Goal: Task Accomplishment & Management: Complete application form

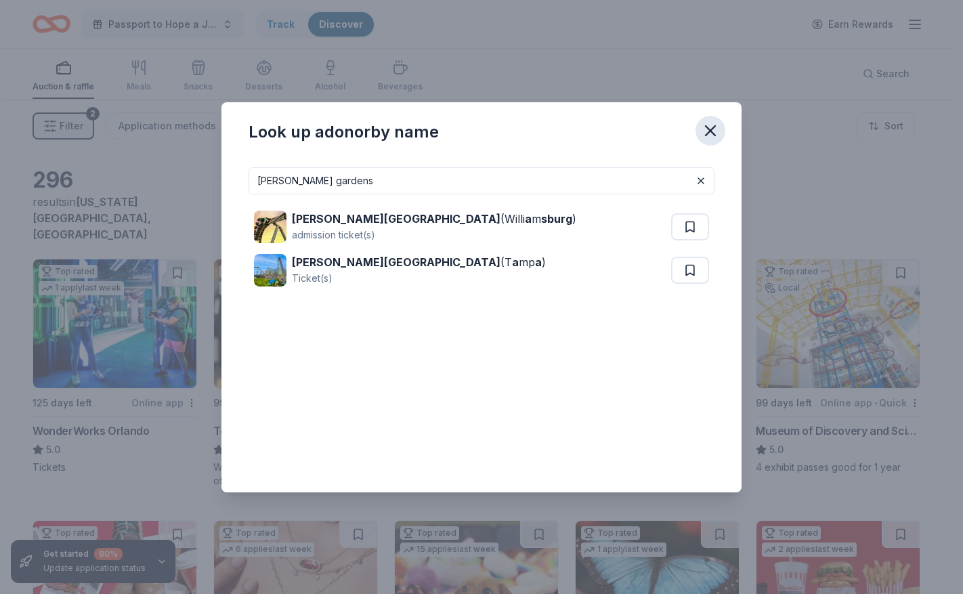
click at [709, 134] on icon "button" at bounding box center [710, 130] width 19 height 19
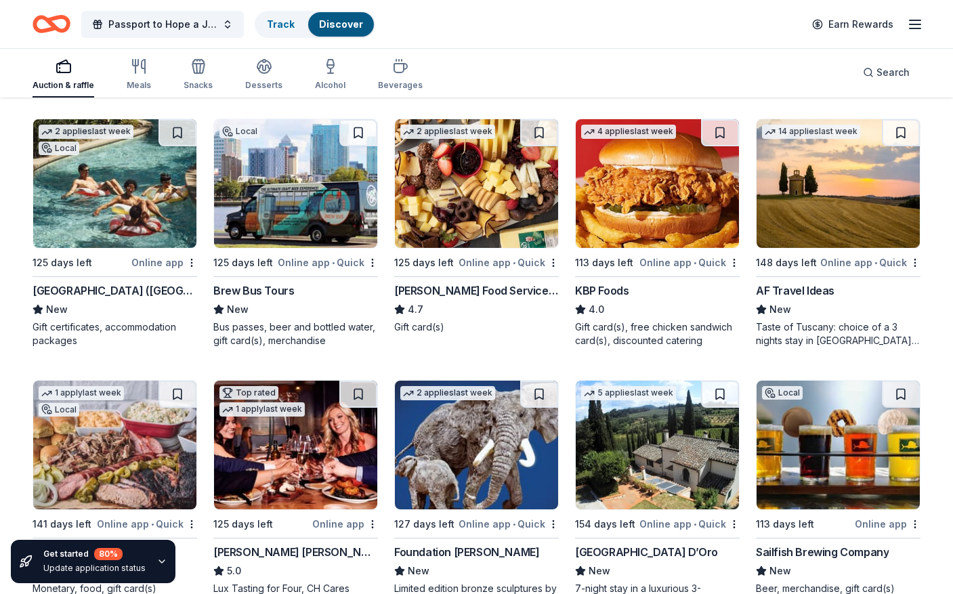
scroll to position [949, 0]
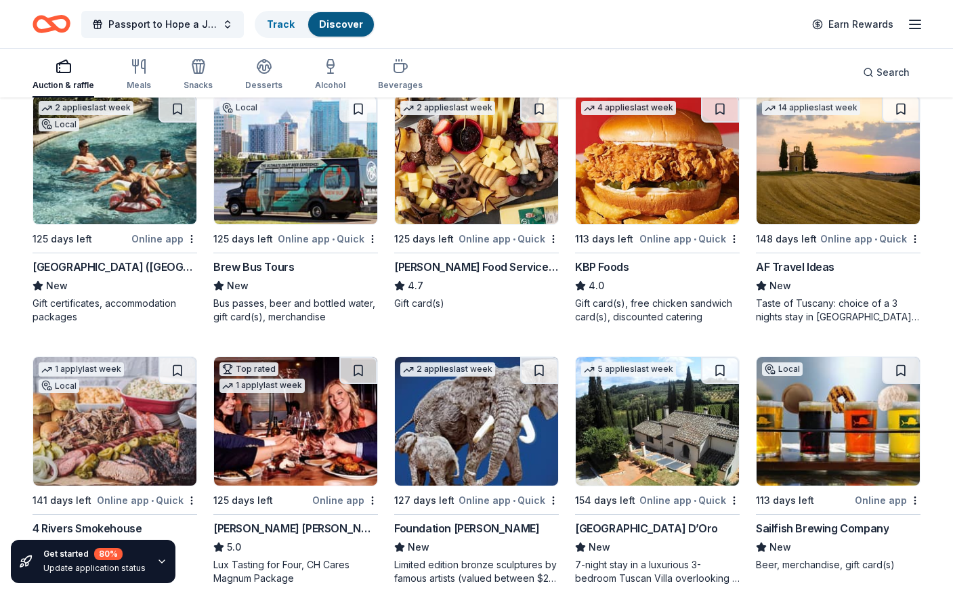
click at [105, 260] on div "Four Seasons Resort (Orlando)" at bounding box center [115, 267] width 165 height 16
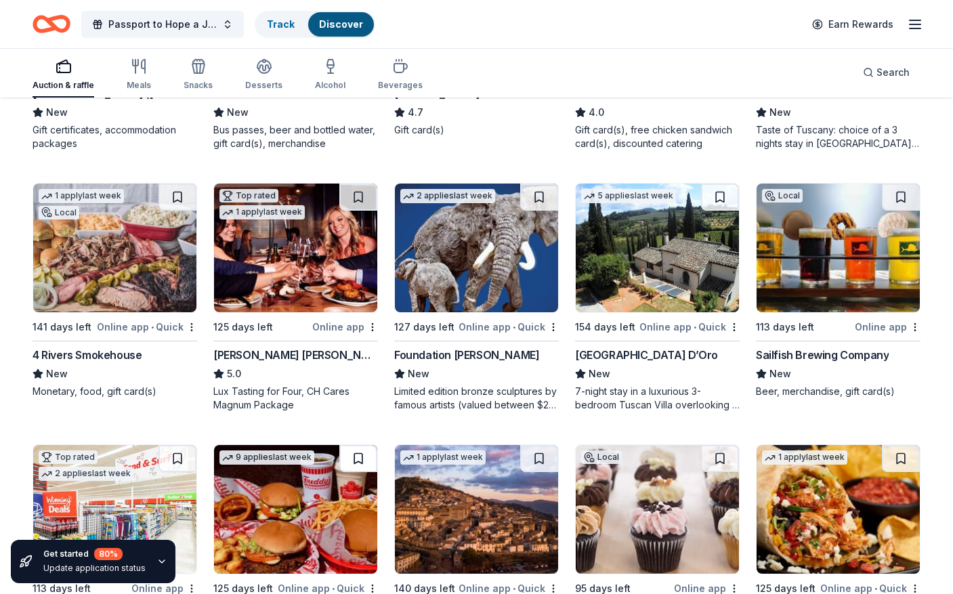
scroll to position [1165, 0]
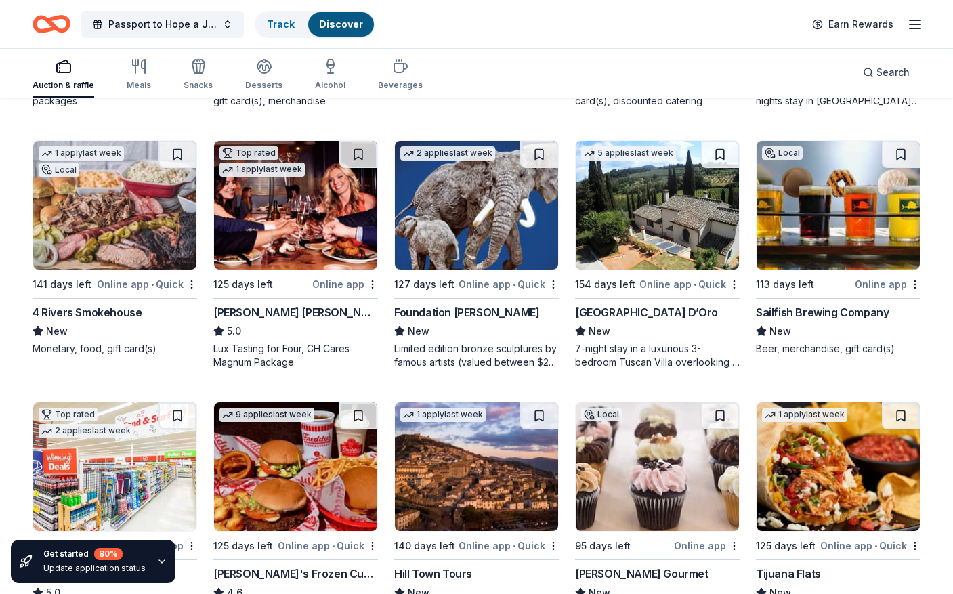
click at [89, 225] on img at bounding box center [114, 205] width 163 height 129
click at [291, 224] on img at bounding box center [295, 205] width 163 height 129
click at [456, 308] on div "Foundation [PERSON_NAME]" at bounding box center [466, 312] width 145 height 16
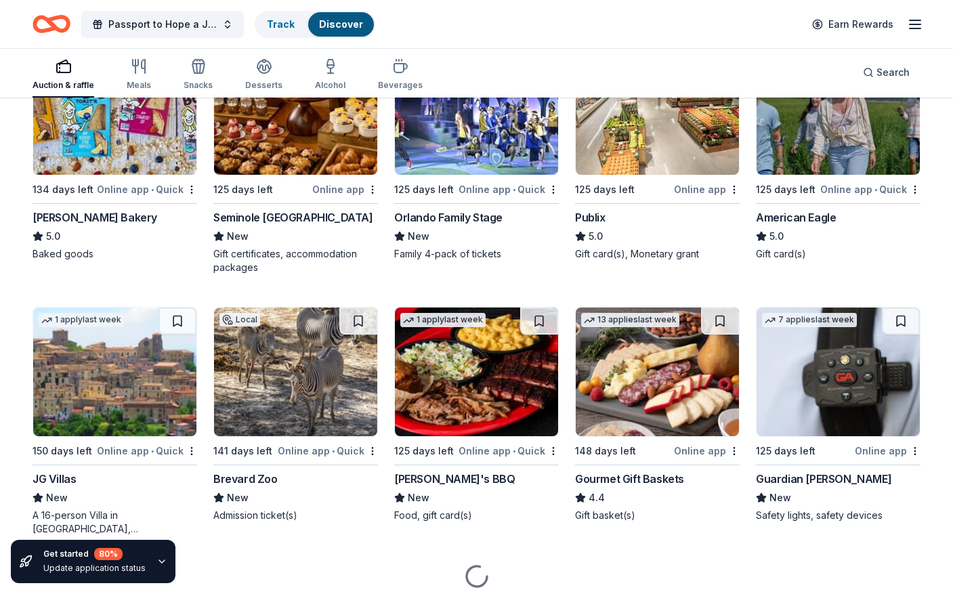
scroll to position [1823, 0]
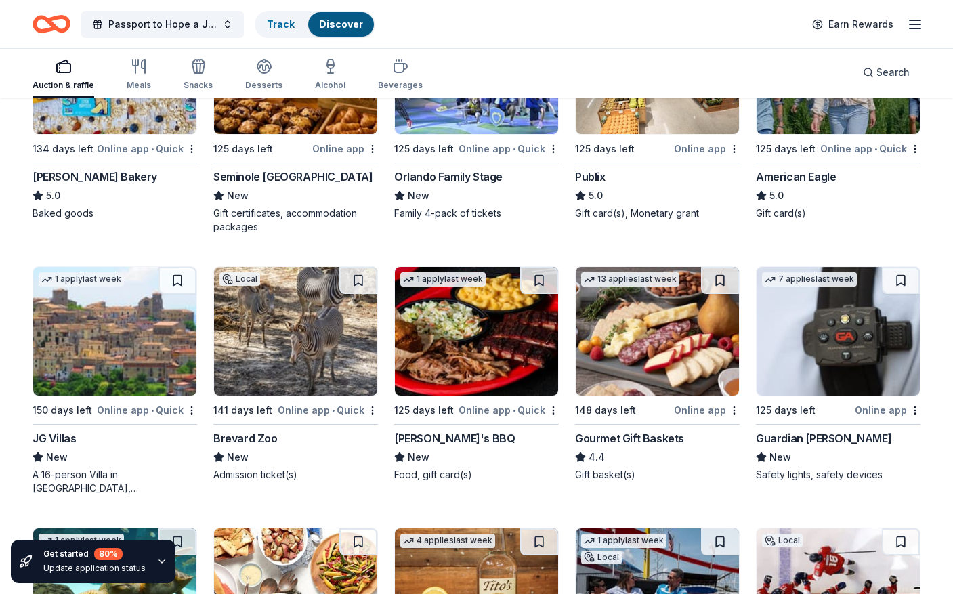
click at [631, 379] on img at bounding box center [657, 331] width 163 height 129
click at [813, 356] on img at bounding box center [838, 331] width 163 height 129
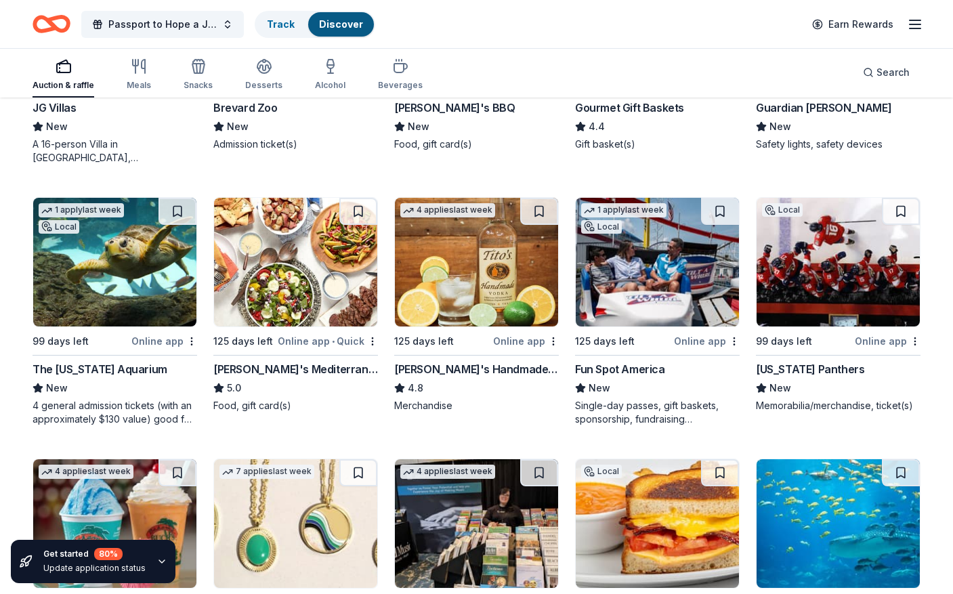
scroll to position [2162, 0]
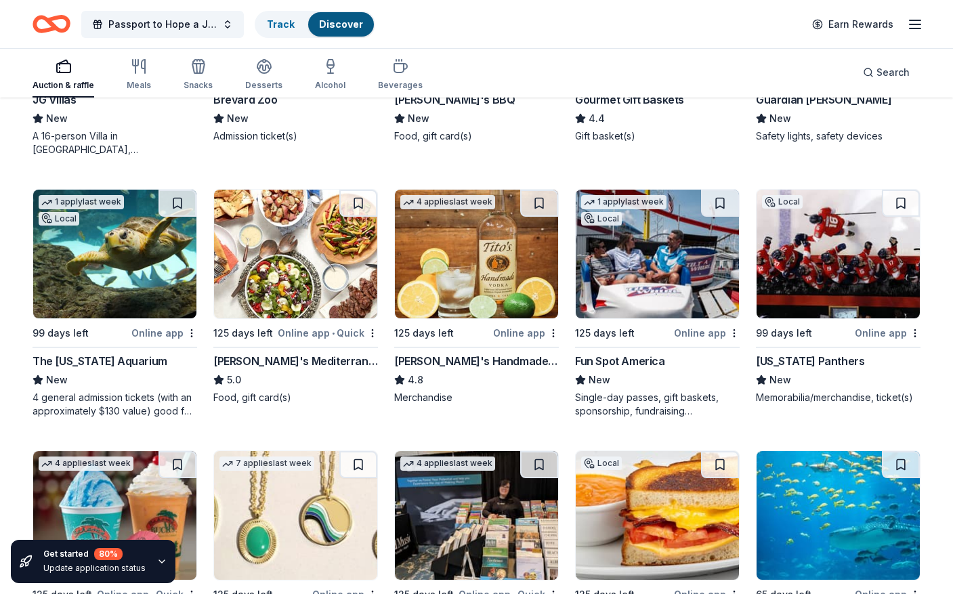
click at [297, 293] on img at bounding box center [295, 254] width 163 height 129
click at [834, 302] on img at bounding box center [838, 254] width 163 height 129
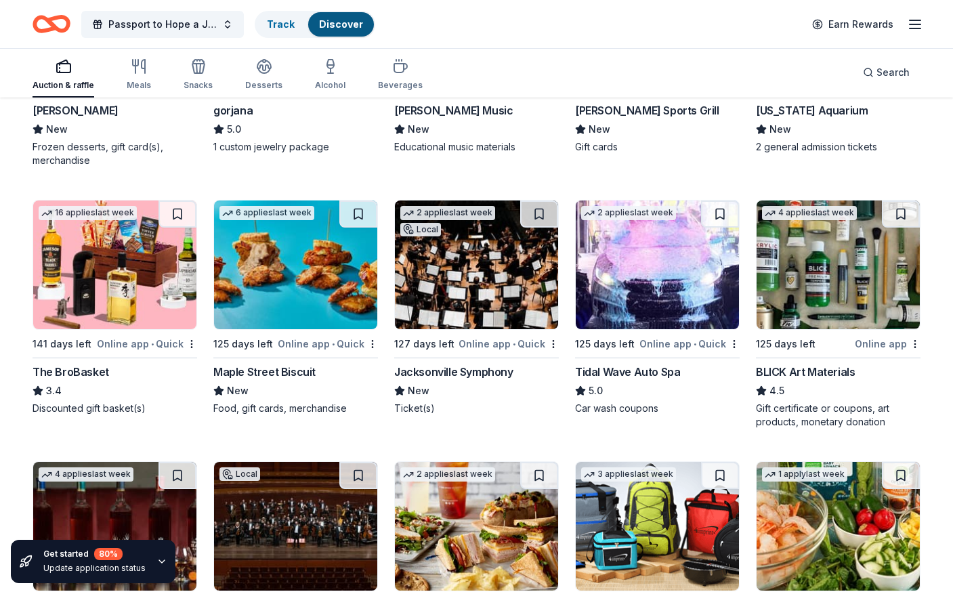
scroll to position [2685, 0]
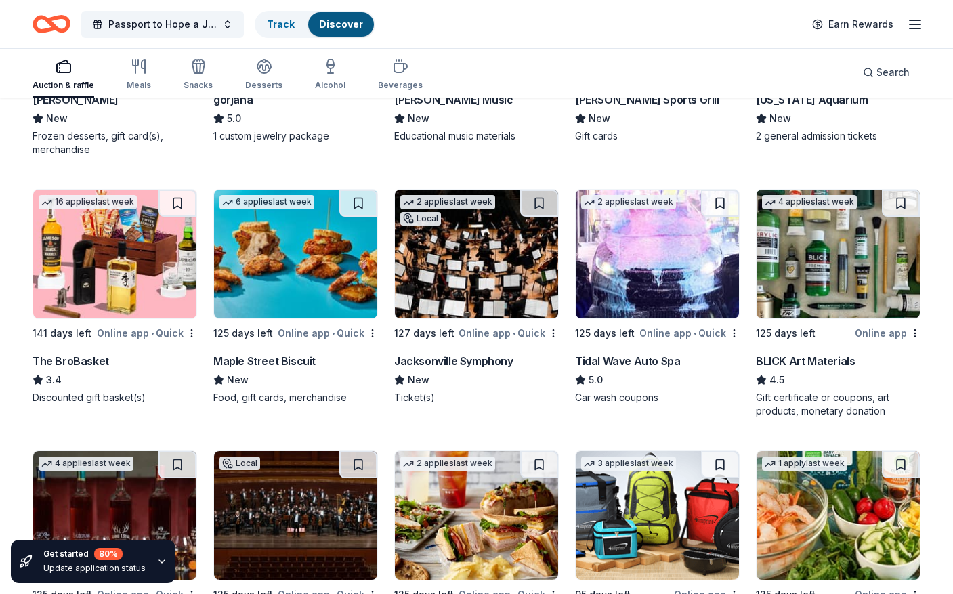
click at [279, 283] on img at bounding box center [295, 254] width 163 height 129
click at [476, 285] on img at bounding box center [476, 254] width 163 height 129
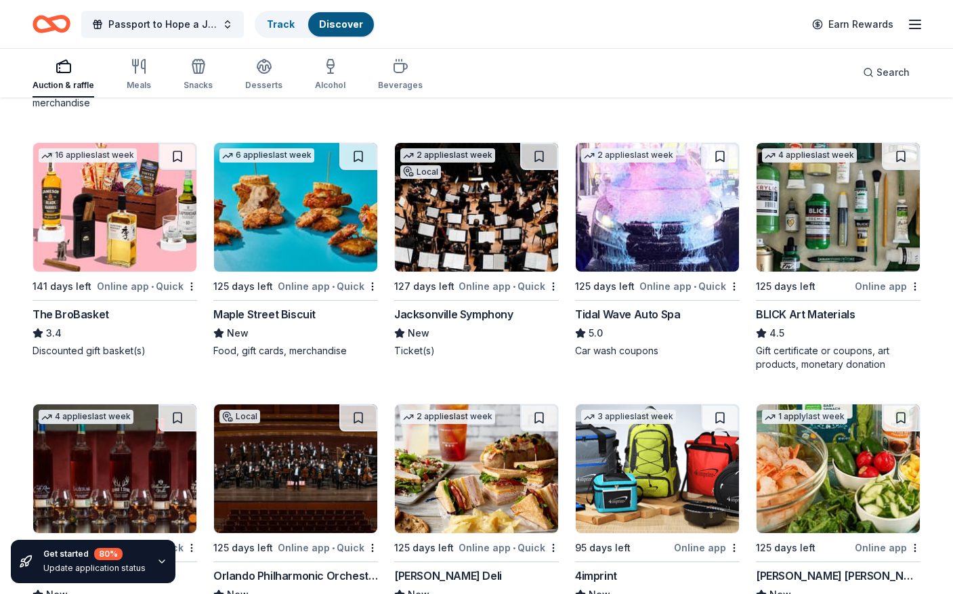
scroll to position [2869, 0]
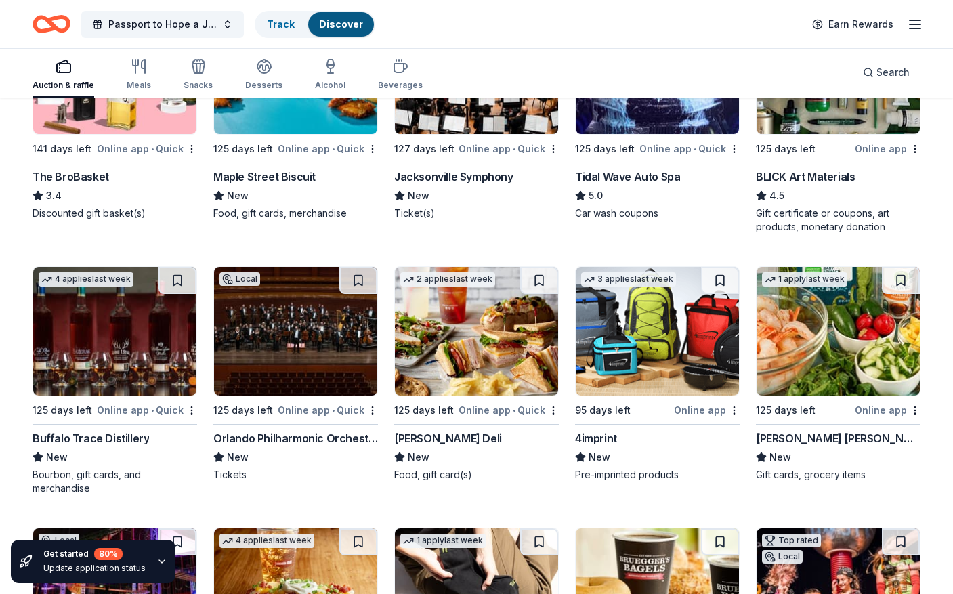
click at [117, 373] on img at bounding box center [114, 331] width 163 height 129
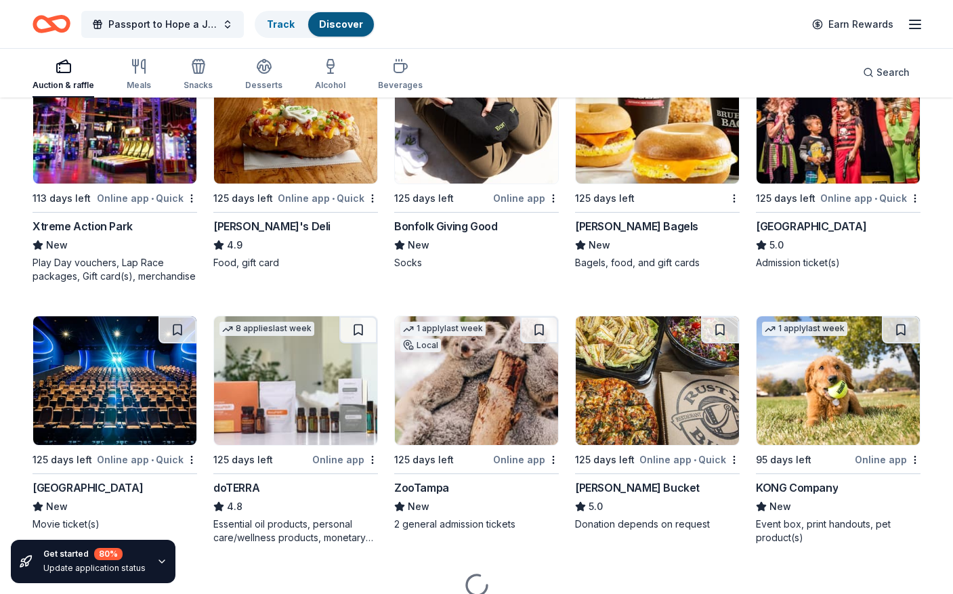
scroll to position [3393, 0]
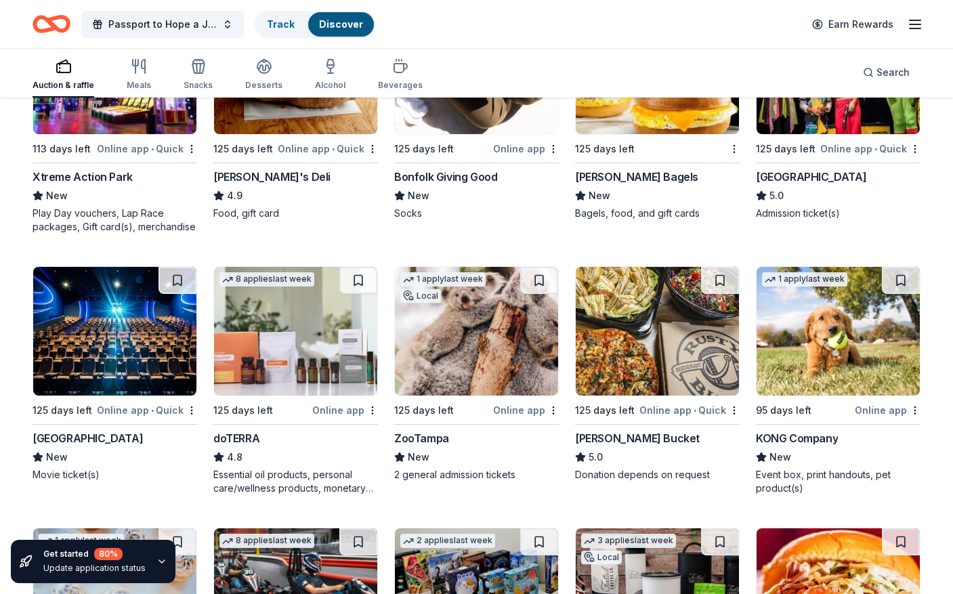
click at [70, 354] on img at bounding box center [114, 331] width 163 height 129
click at [447, 356] on img at bounding box center [476, 331] width 163 height 129
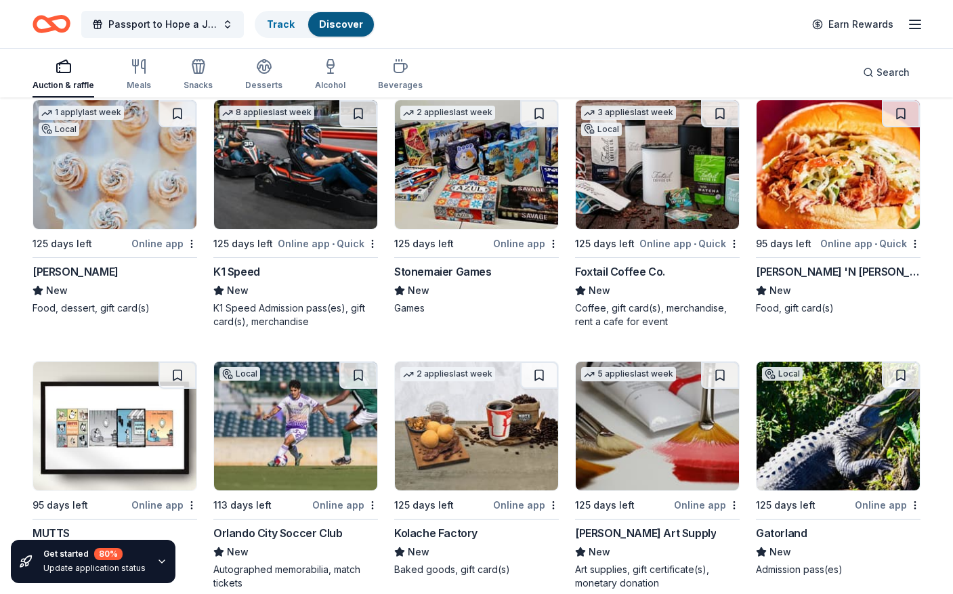
scroll to position [3867, 0]
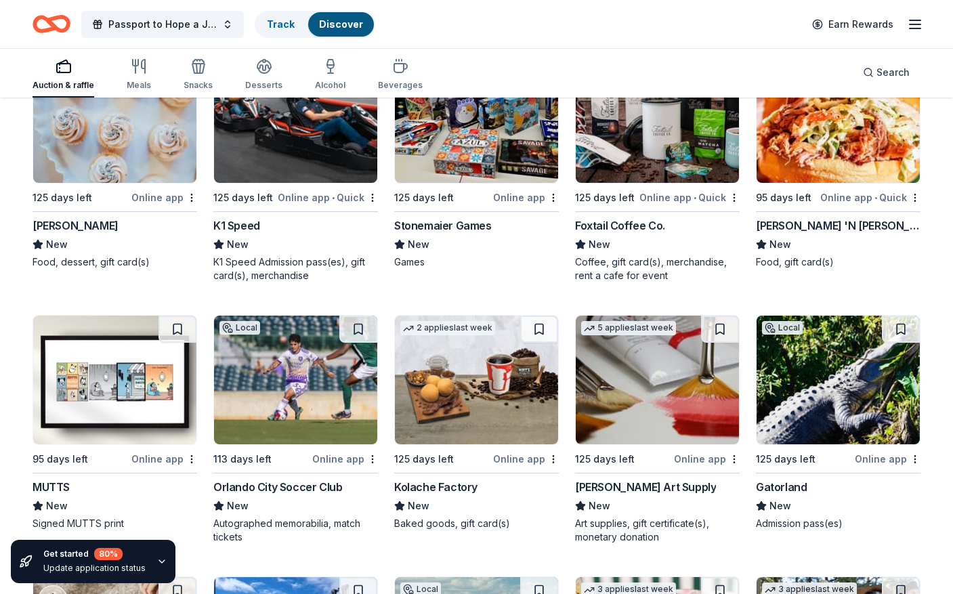
click at [293, 150] on img at bounding box center [295, 118] width 163 height 129
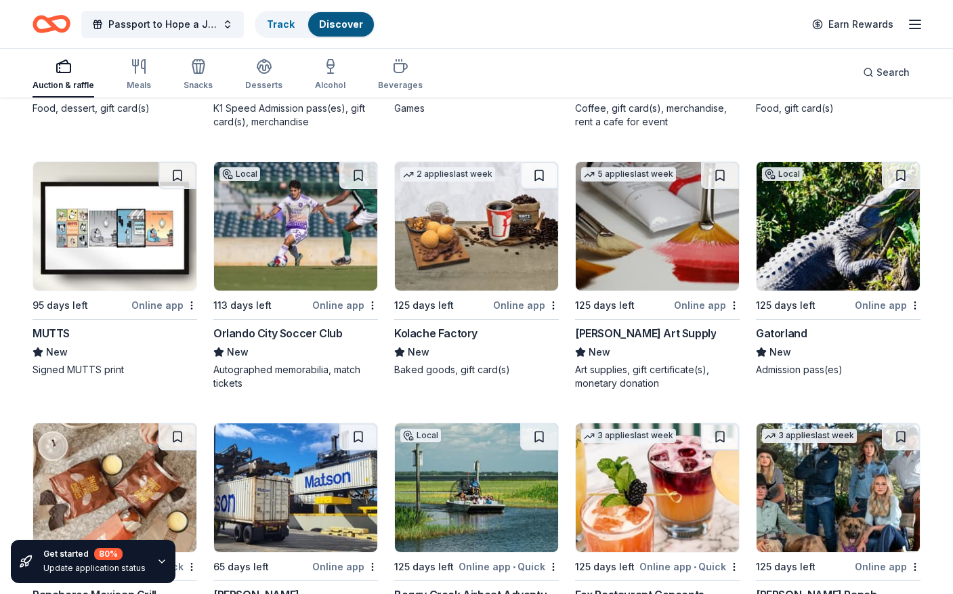
scroll to position [4019, 0]
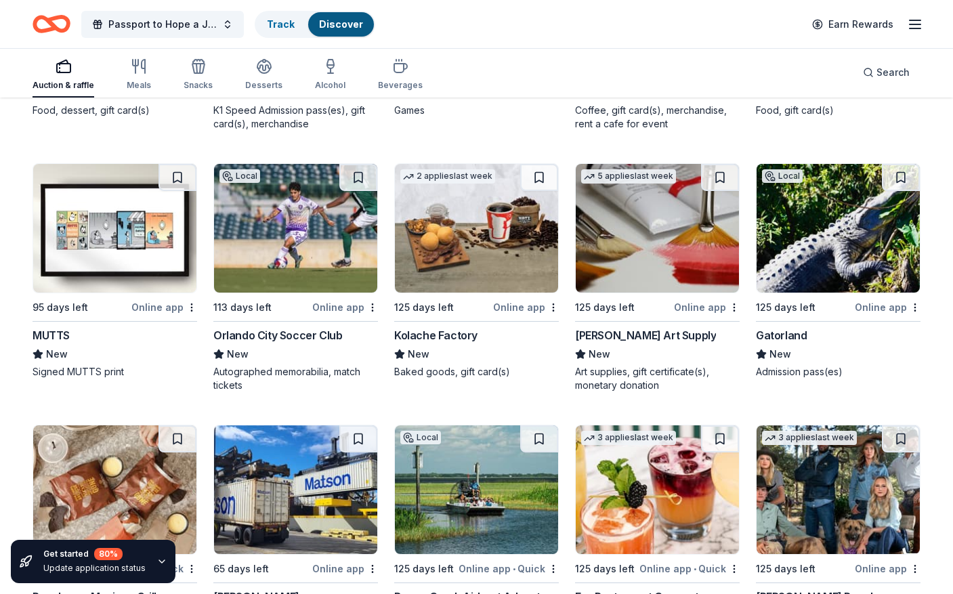
click at [270, 241] on img at bounding box center [295, 228] width 163 height 129
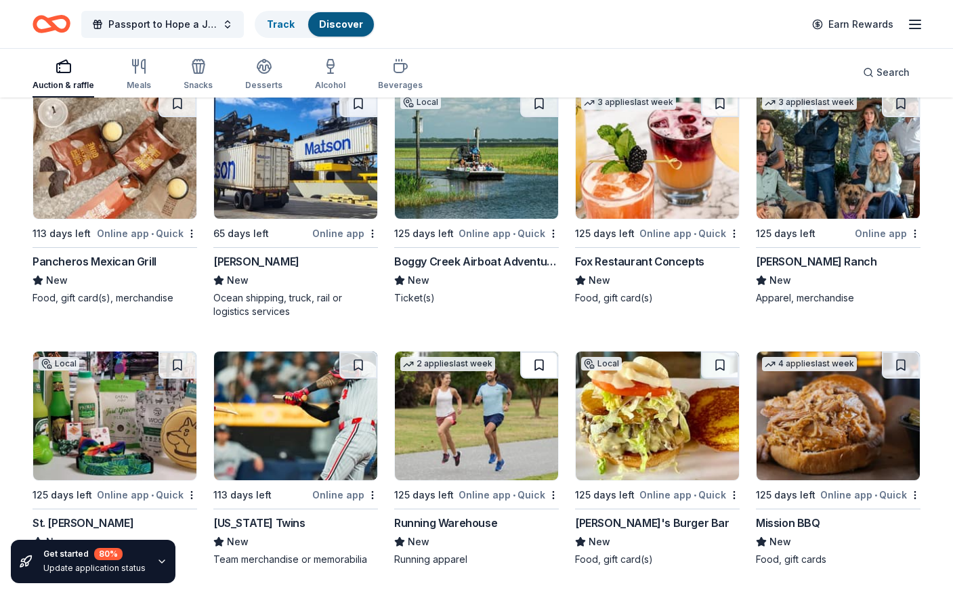
scroll to position [4357, 0]
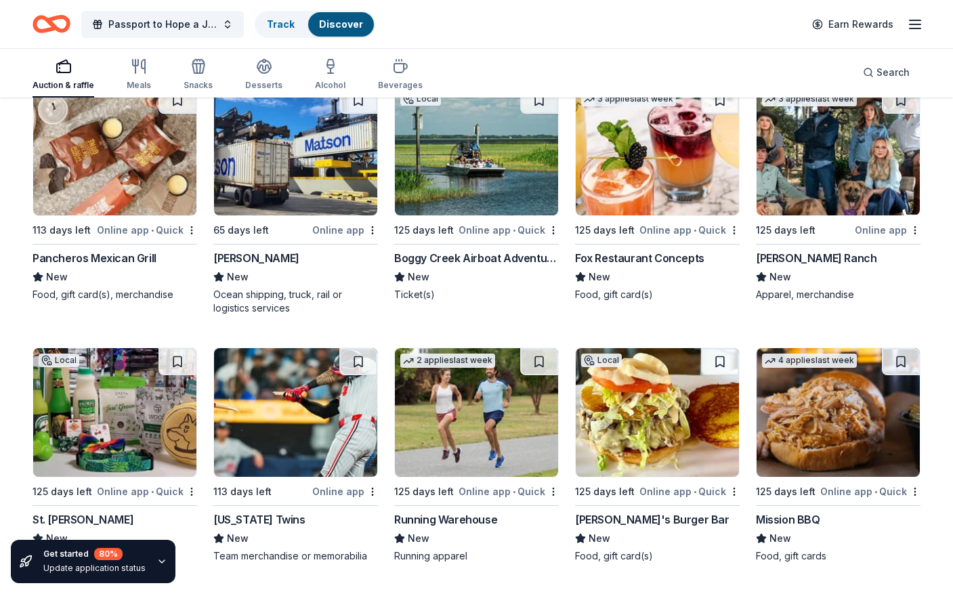
click at [461, 194] on img at bounding box center [476, 151] width 163 height 129
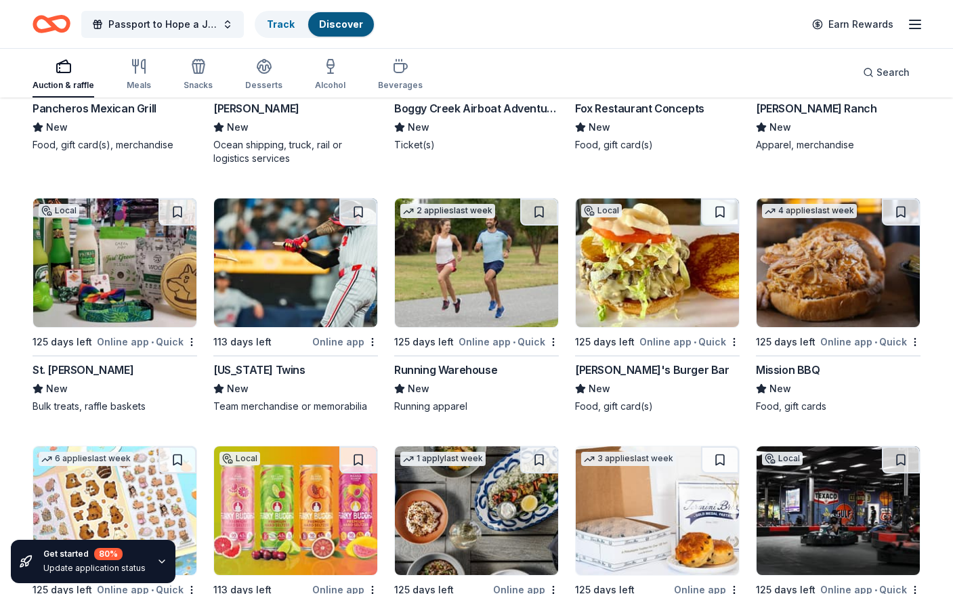
scroll to position [4561, 0]
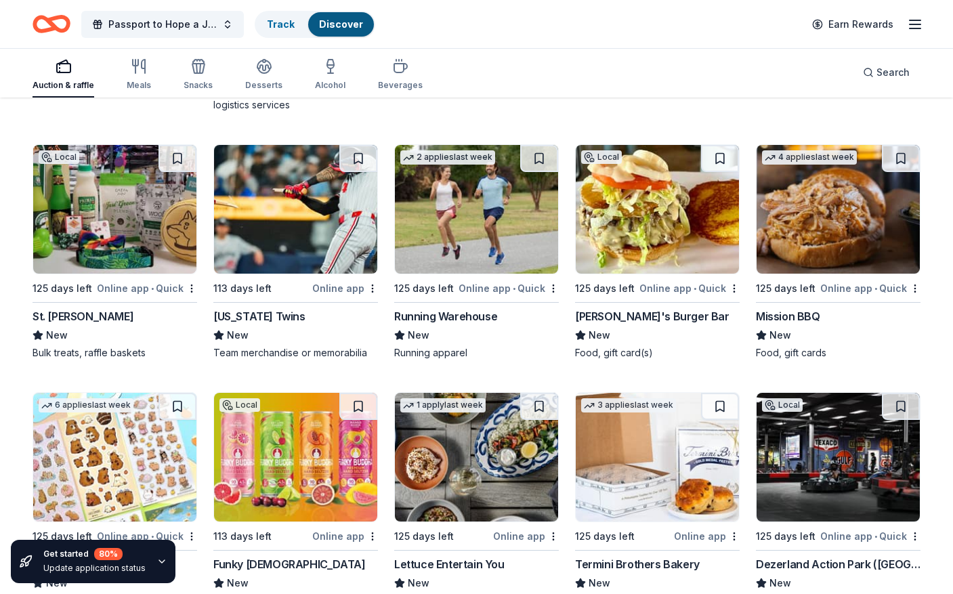
click at [113, 241] on img at bounding box center [114, 209] width 163 height 129
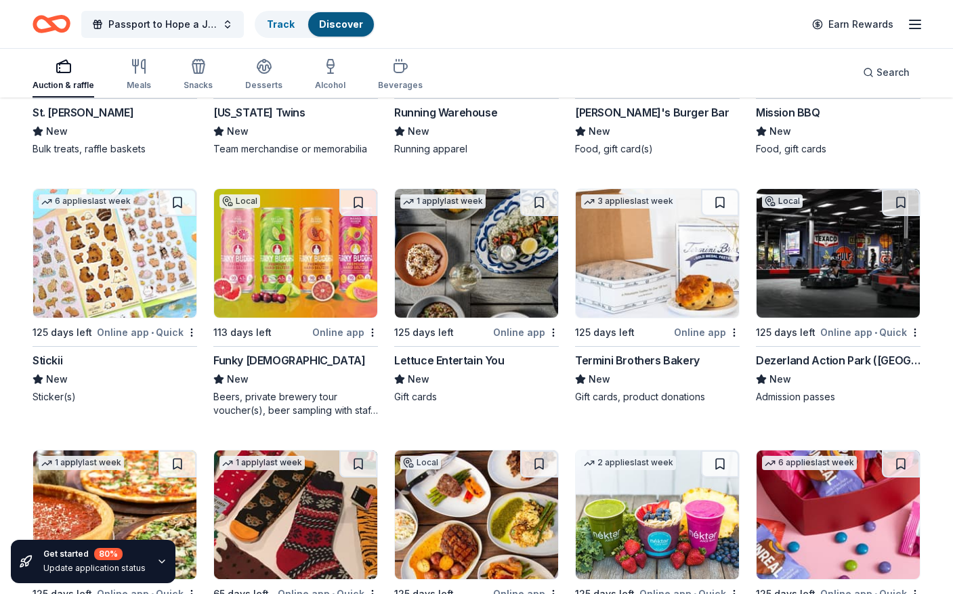
scroll to position [4764, 0]
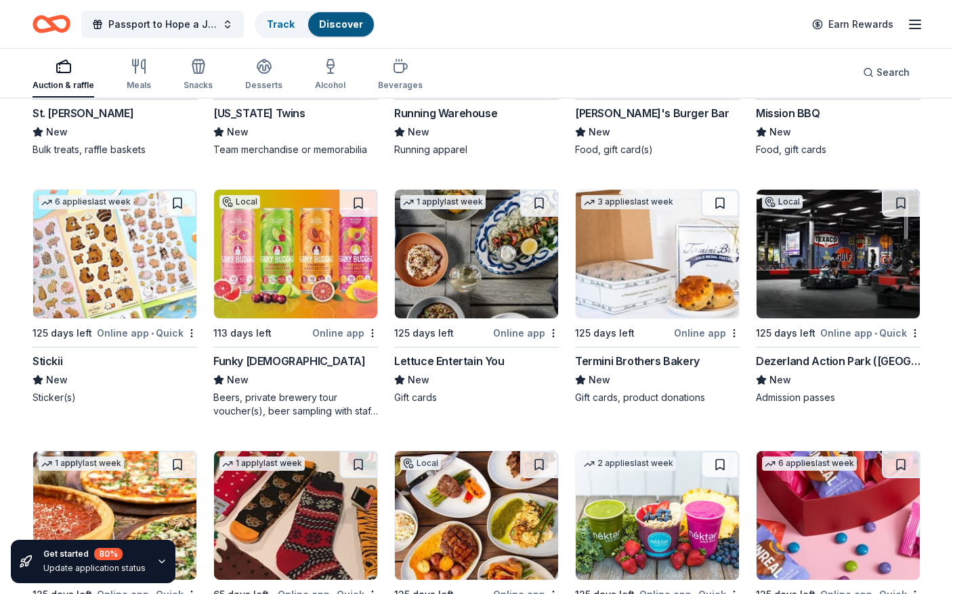
click at [440, 270] on img at bounding box center [476, 254] width 163 height 129
click at [835, 275] on img at bounding box center [838, 254] width 163 height 129
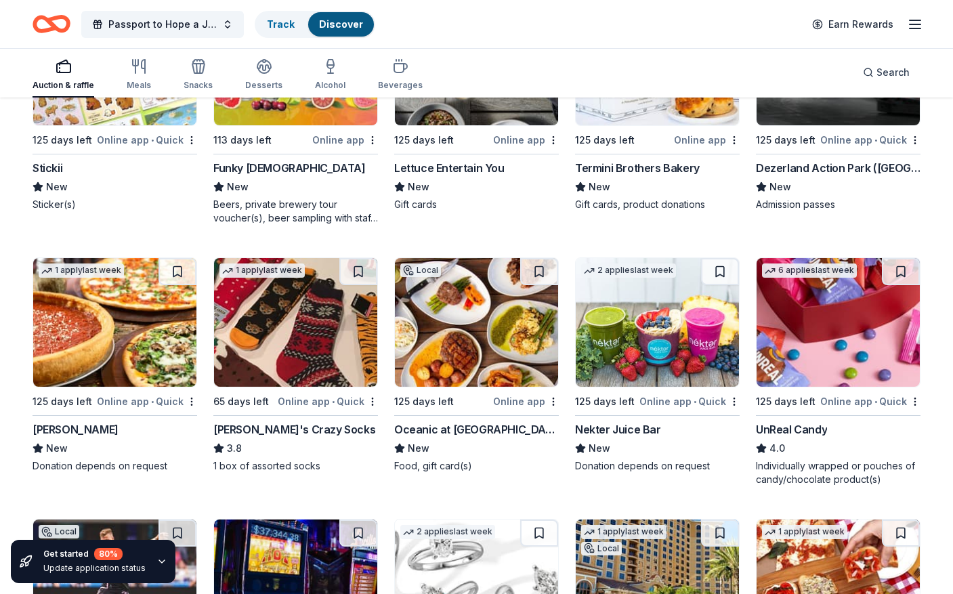
scroll to position [4967, 0]
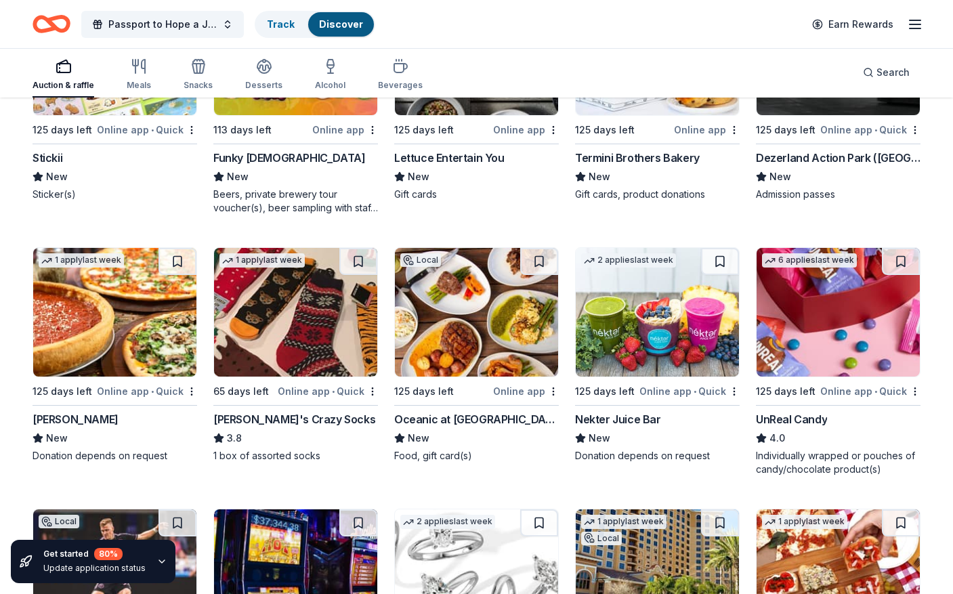
click at [473, 306] on img at bounding box center [476, 312] width 163 height 129
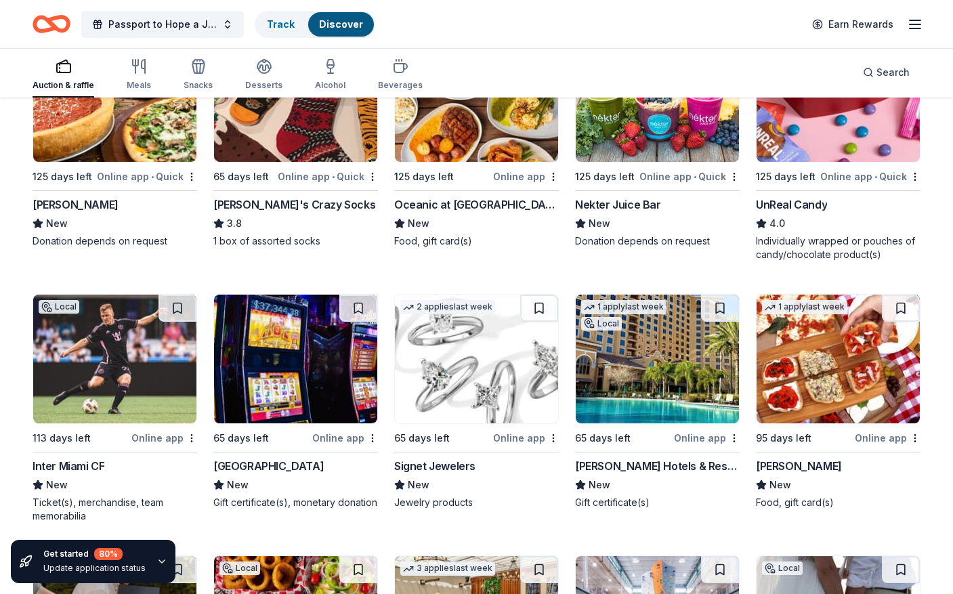
scroll to position [5238, 0]
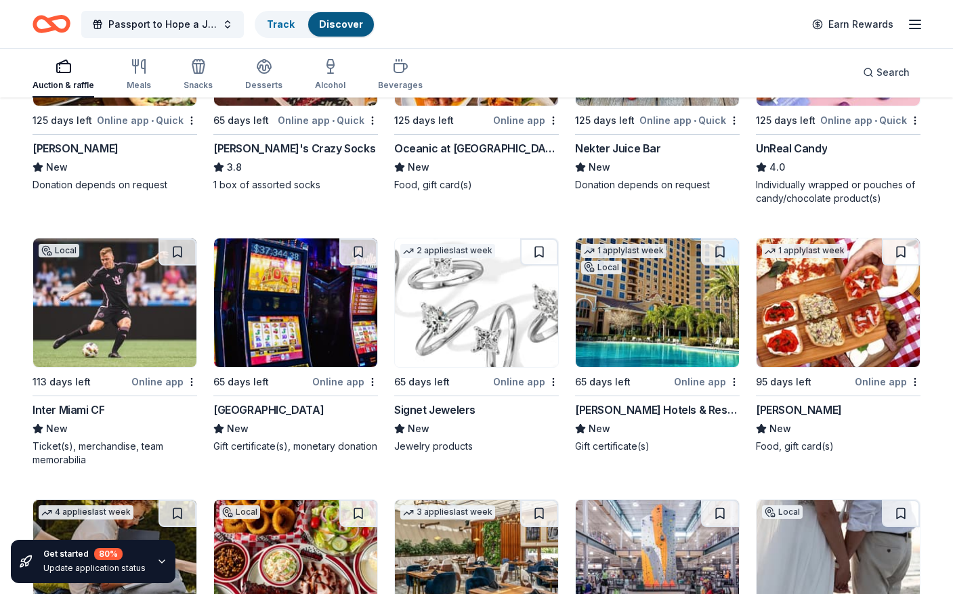
click at [86, 339] on img at bounding box center [114, 302] width 163 height 129
click at [636, 323] on img at bounding box center [657, 302] width 163 height 129
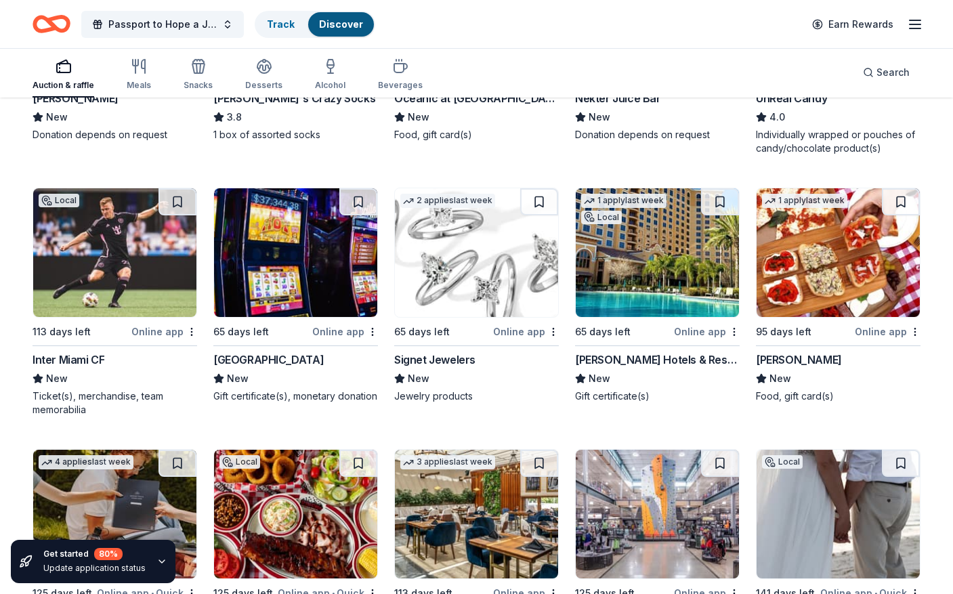
scroll to position [5471, 0]
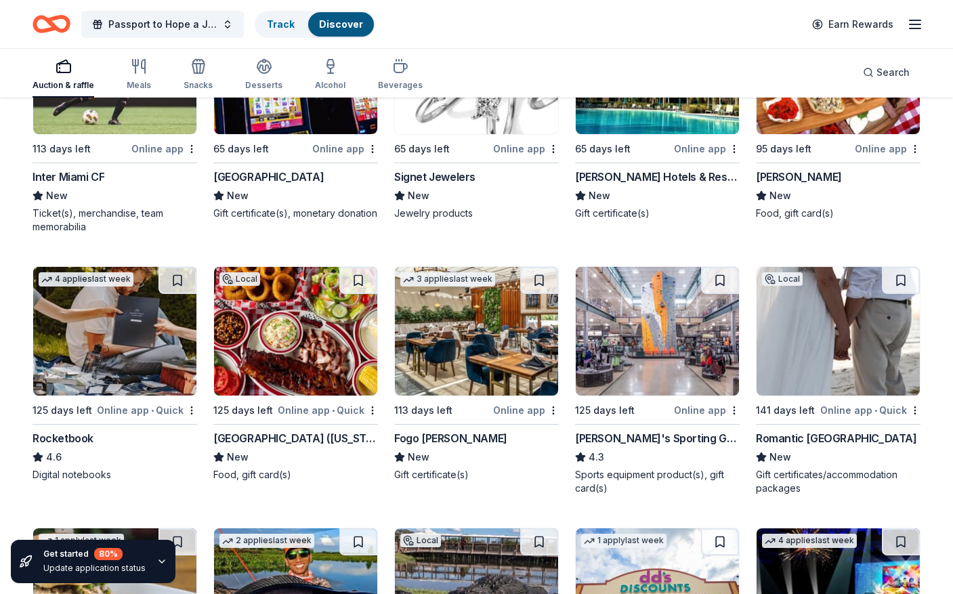
click at [291, 368] on img at bounding box center [295, 331] width 163 height 129
click at [482, 358] on img at bounding box center [476, 331] width 163 height 129
click at [817, 350] on img at bounding box center [838, 331] width 163 height 129
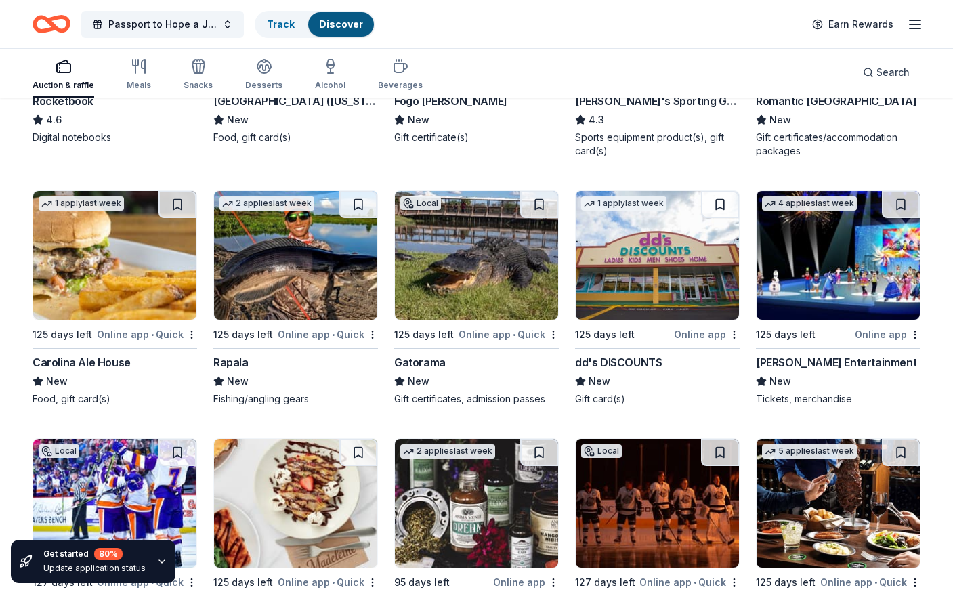
scroll to position [5810, 0]
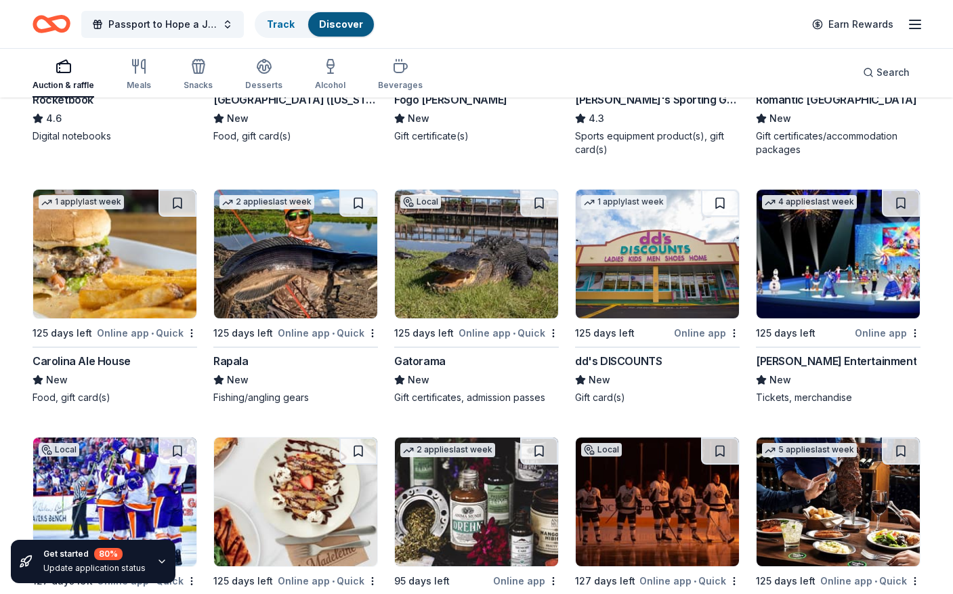
click at [283, 291] on img at bounding box center [295, 254] width 163 height 129
click at [119, 271] on img at bounding box center [114, 254] width 163 height 129
click at [810, 270] on img at bounding box center [838, 254] width 163 height 129
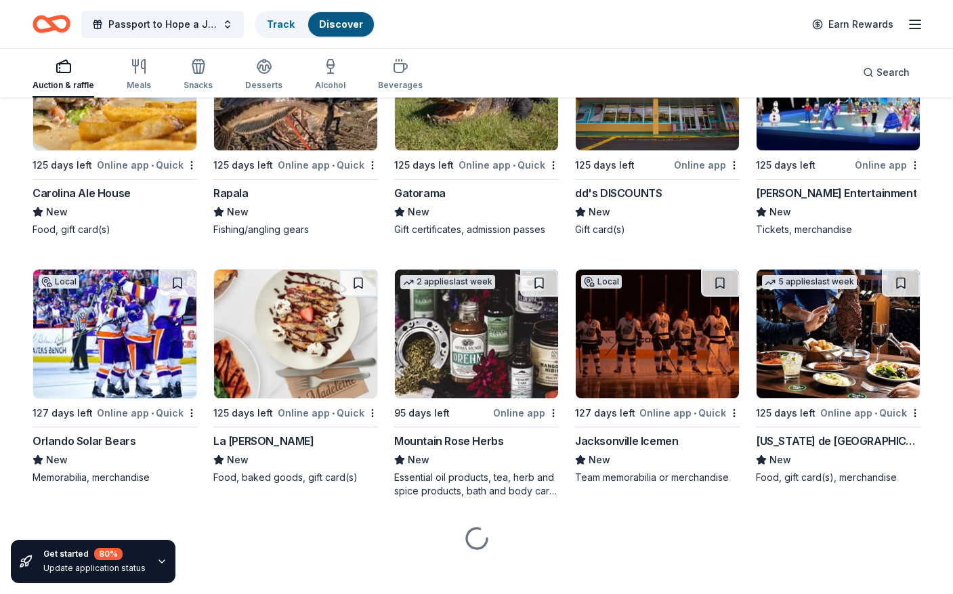
scroll to position [5981, 0]
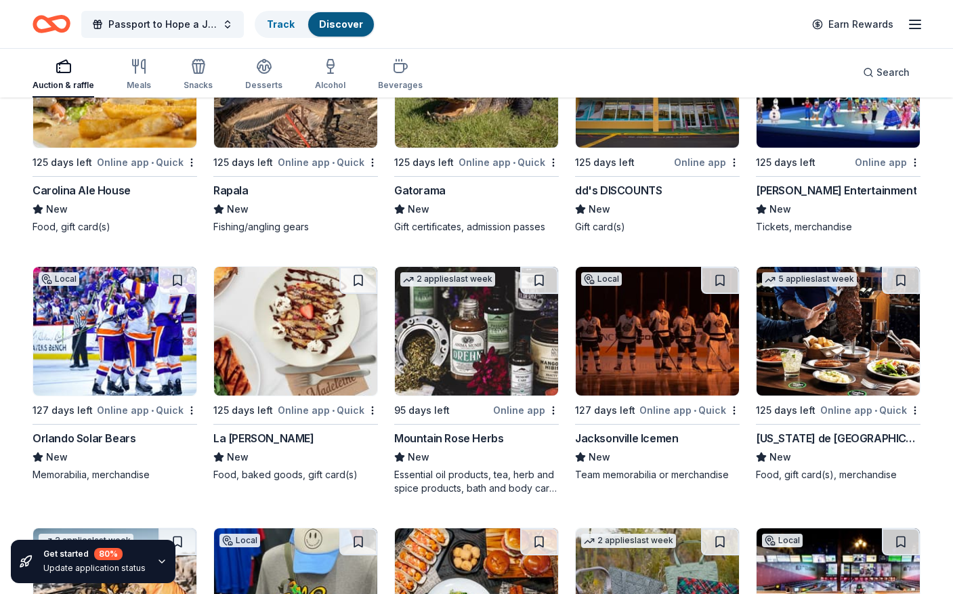
click at [118, 341] on img at bounding box center [114, 331] width 163 height 129
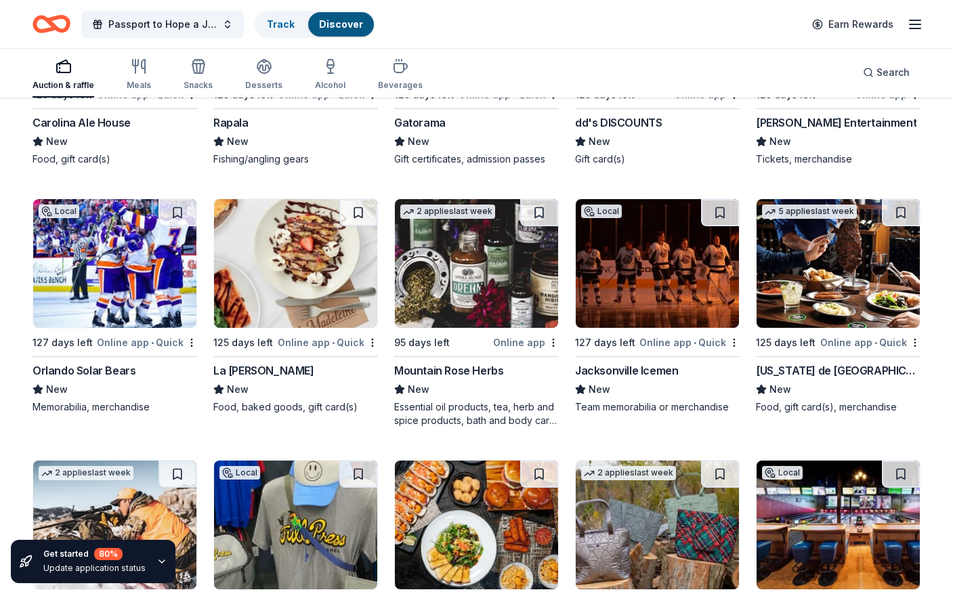
scroll to position [6116, 0]
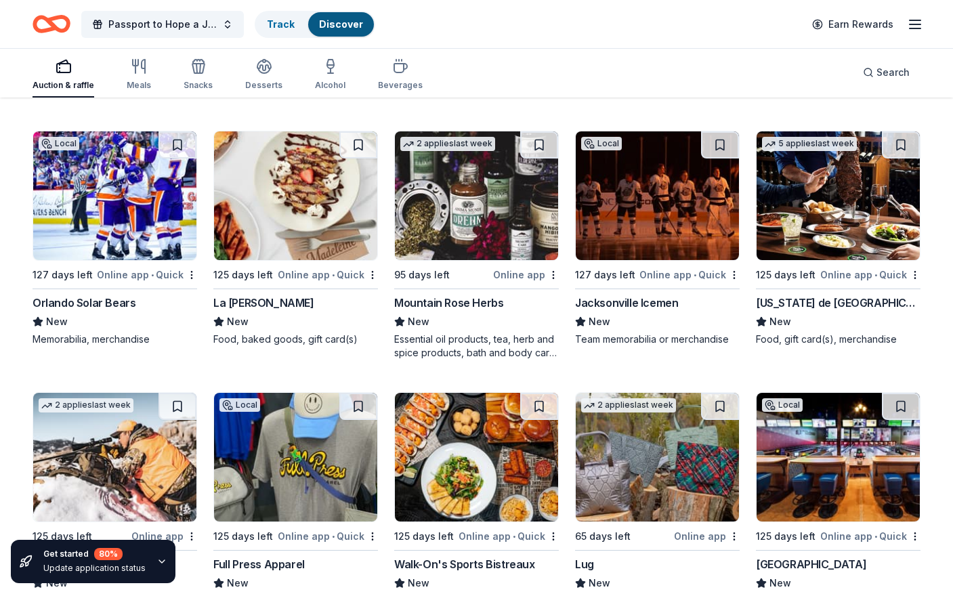
click at [278, 211] on img at bounding box center [295, 195] width 163 height 129
click at [628, 224] on img at bounding box center [657, 195] width 163 height 129
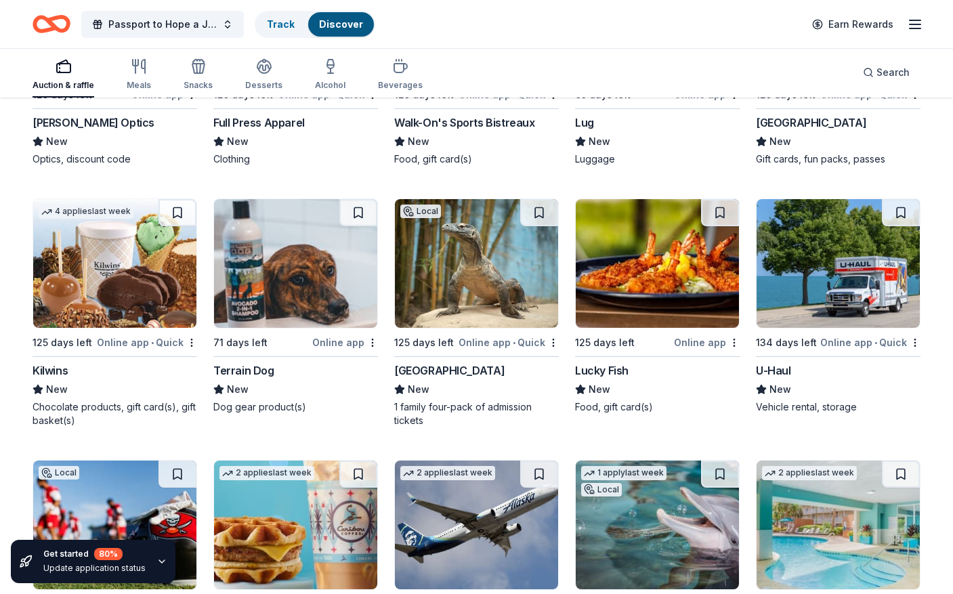
scroll to position [6591, 0]
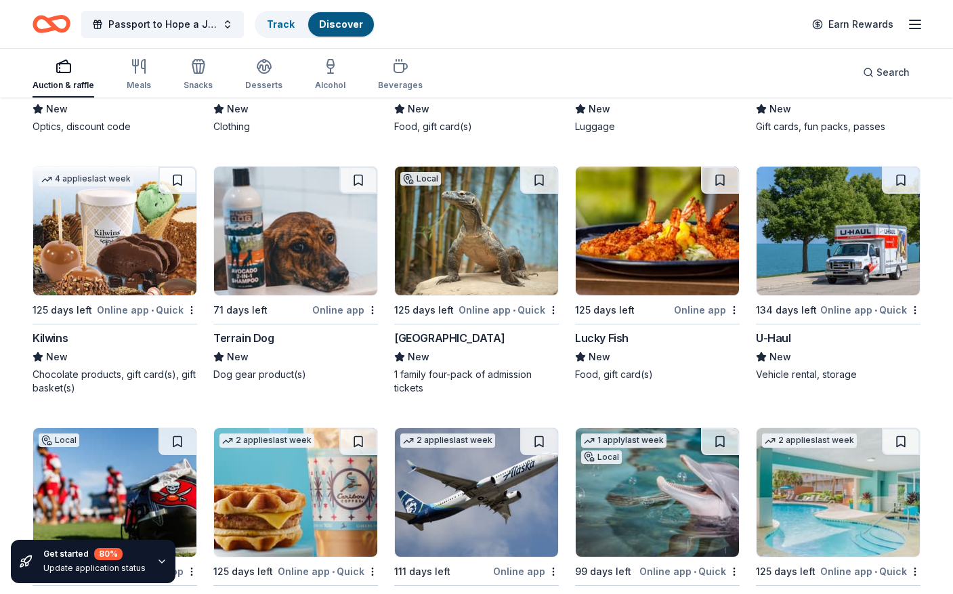
click at [102, 230] on img at bounding box center [114, 231] width 163 height 129
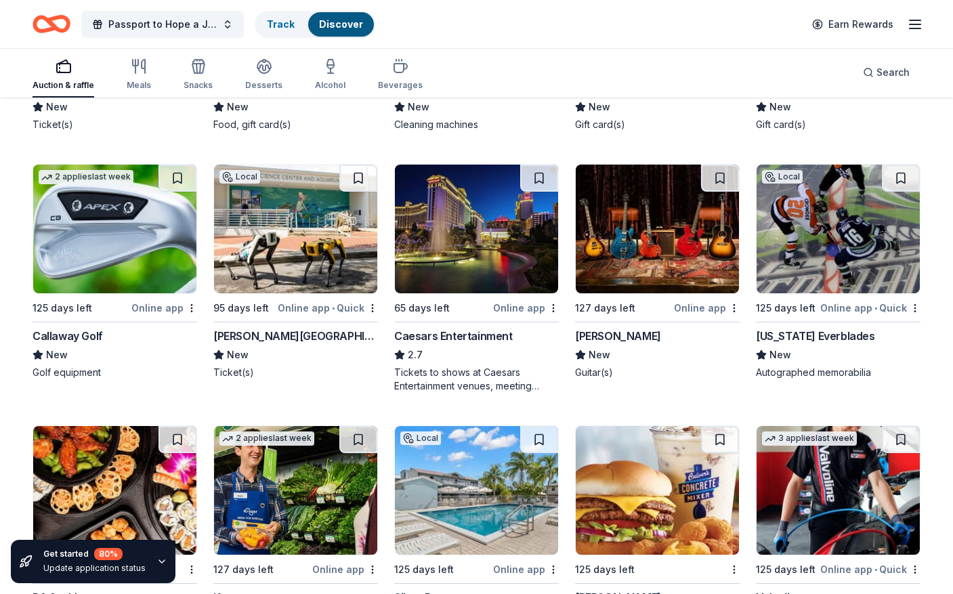
scroll to position [7916, 0]
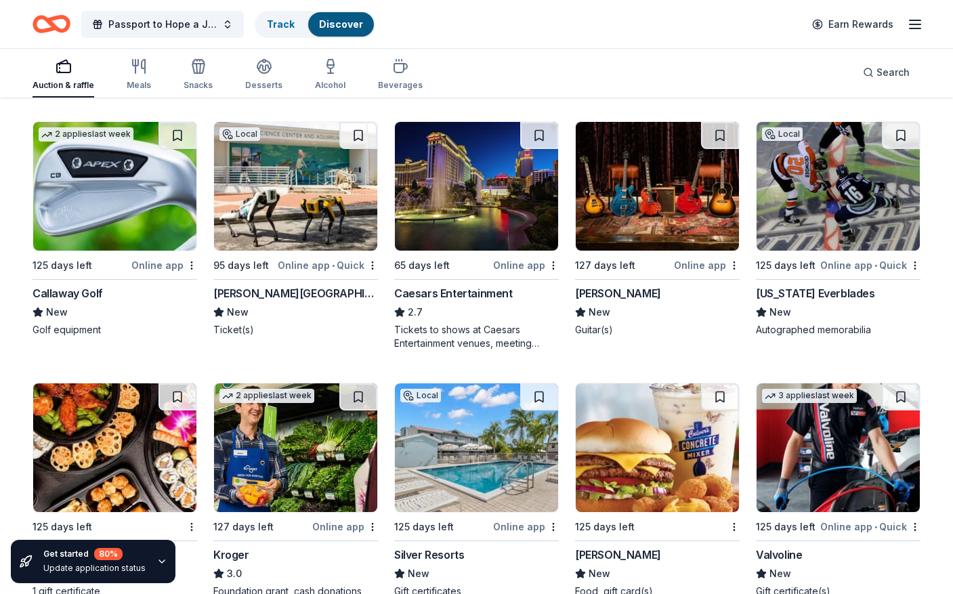
click at [94, 230] on img at bounding box center [114, 186] width 163 height 129
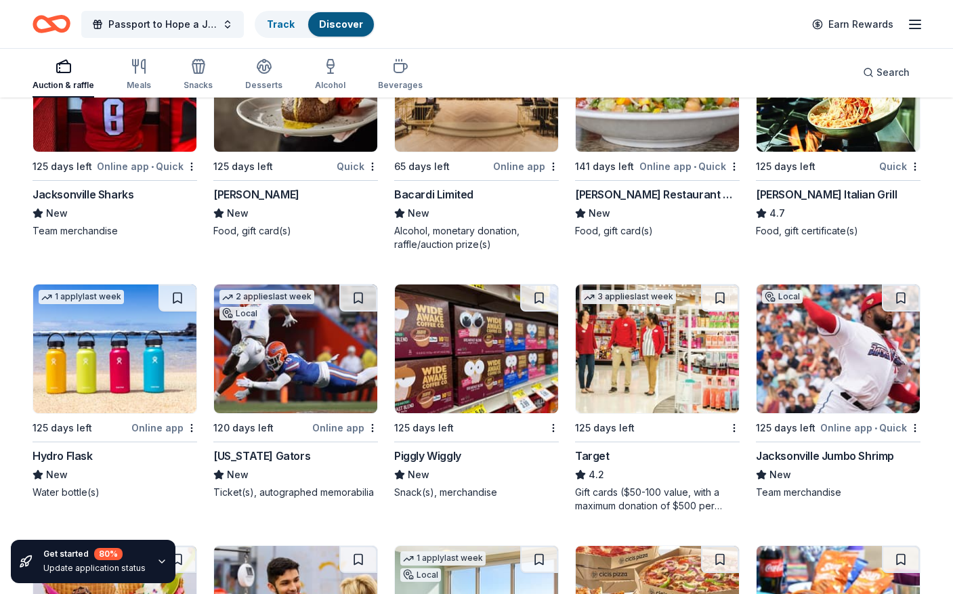
scroll to position [8526, 0]
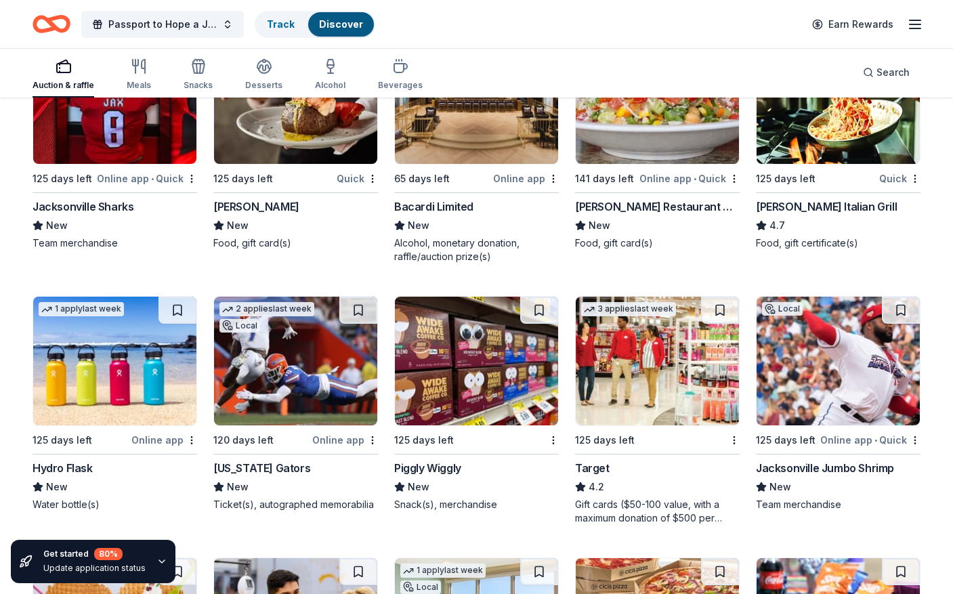
click at [291, 367] on img at bounding box center [295, 361] width 163 height 129
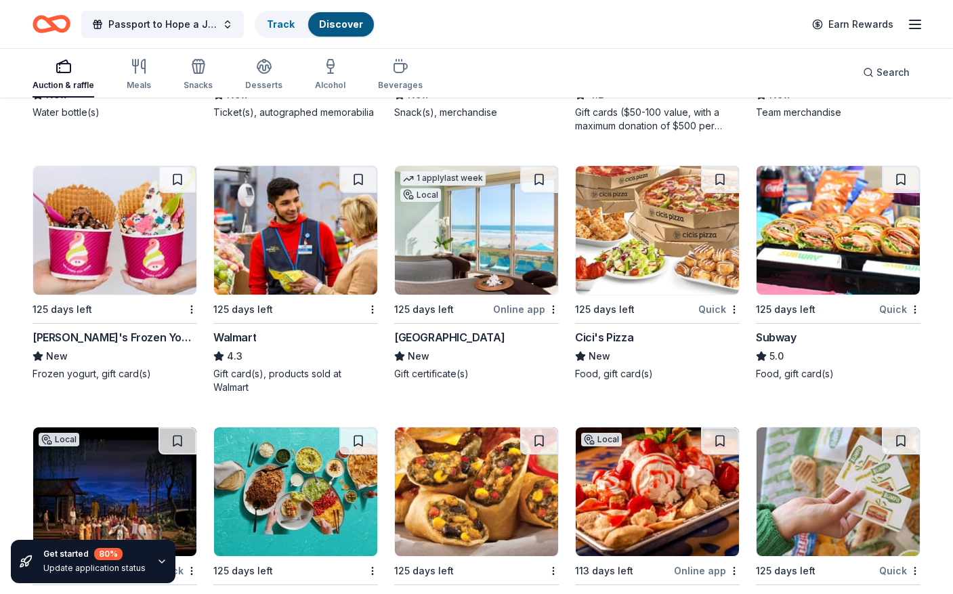
scroll to position [9000, 0]
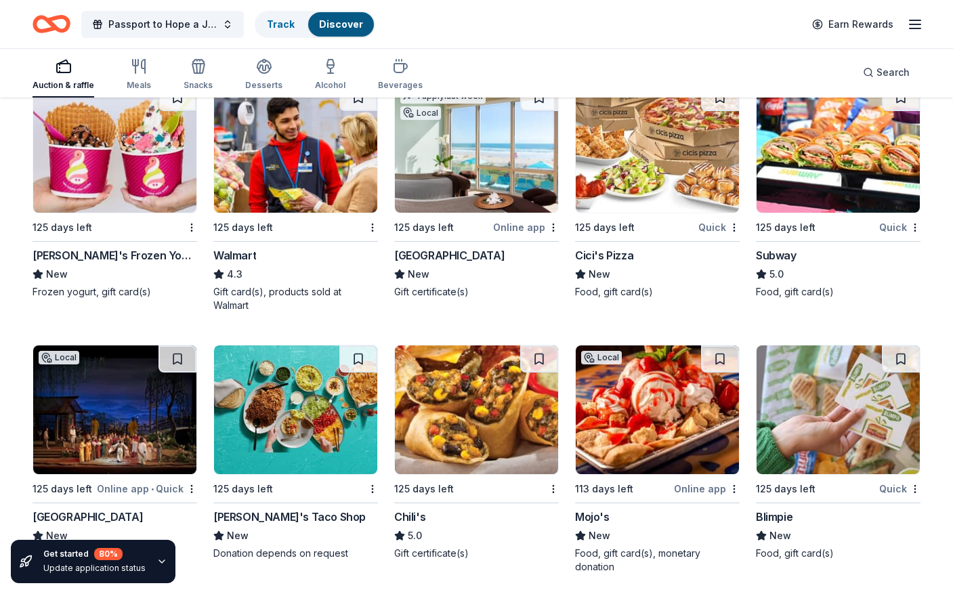
click at [452, 178] on img at bounding box center [476, 148] width 163 height 129
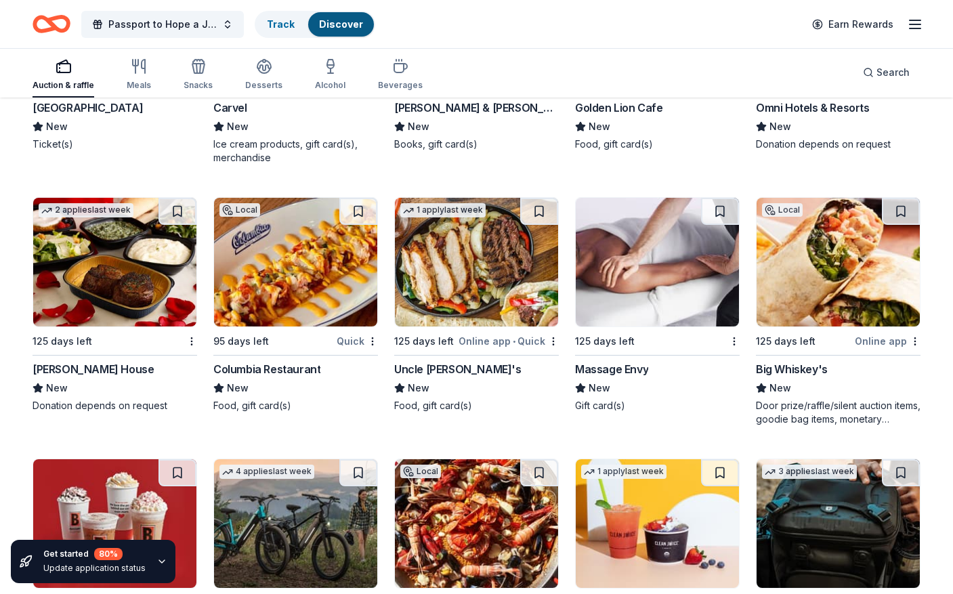
scroll to position [10959, 0]
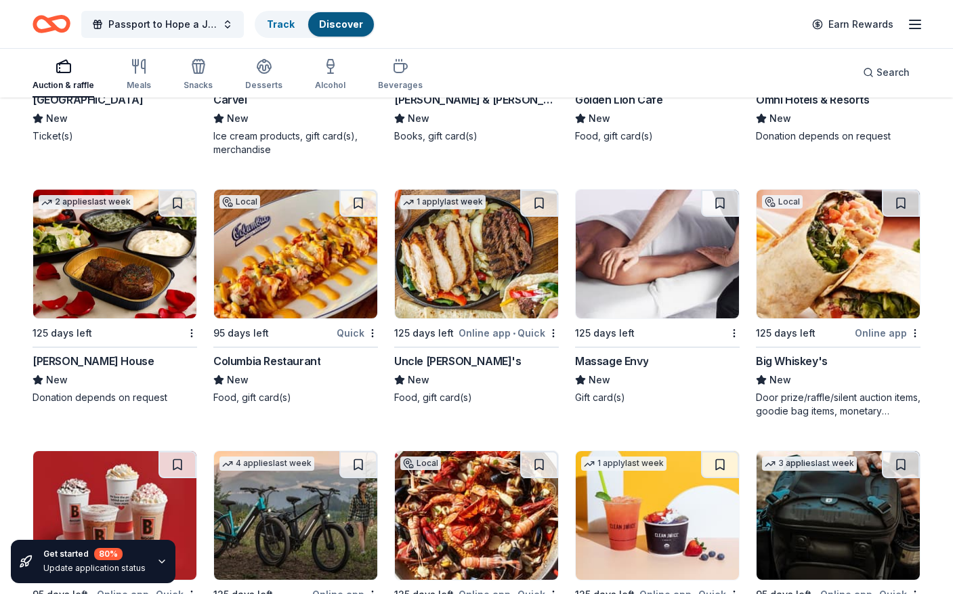
click at [107, 269] on img at bounding box center [114, 254] width 163 height 129
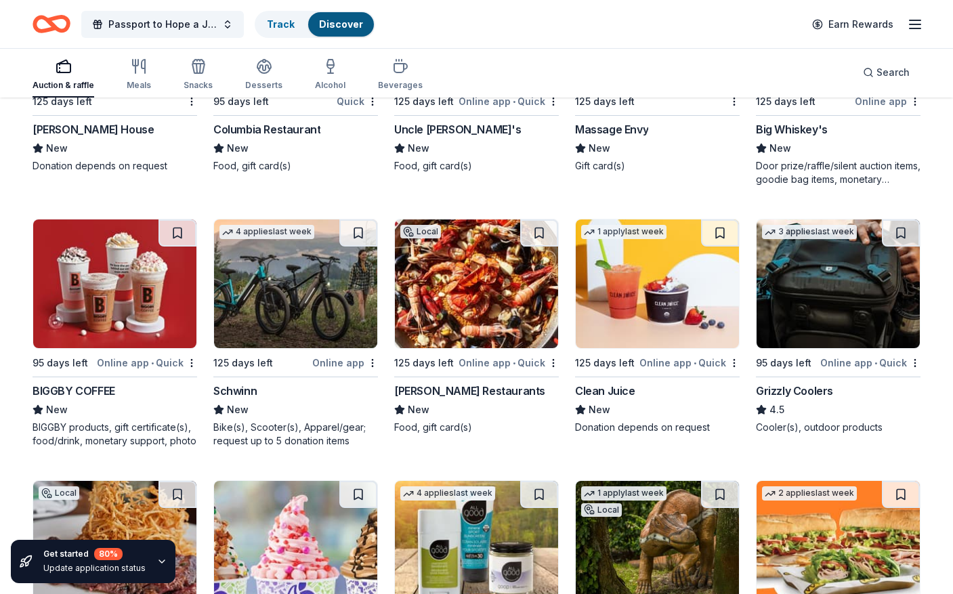
scroll to position [11211, 0]
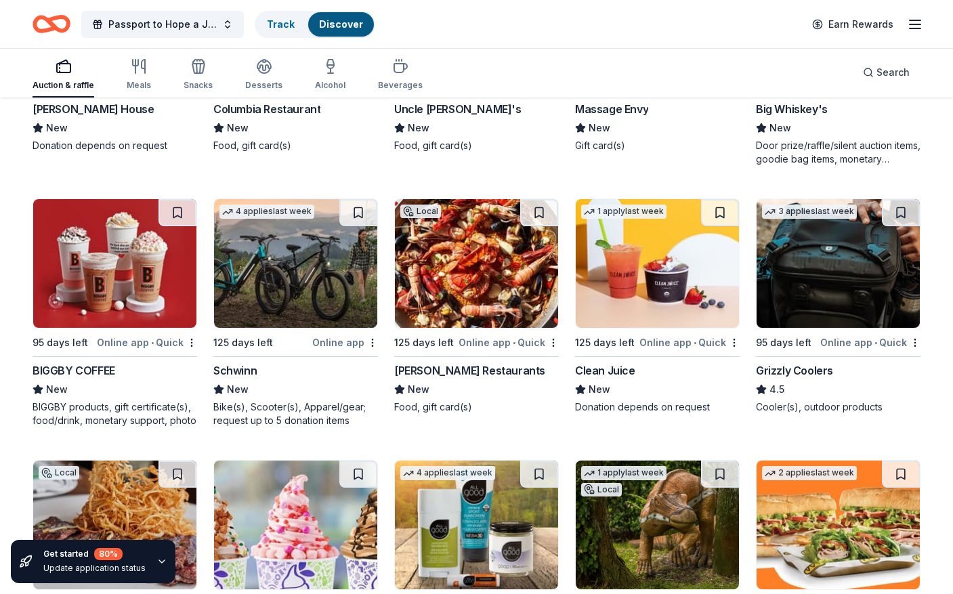
click at [291, 276] on img at bounding box center [295, 263] width 163 height 129
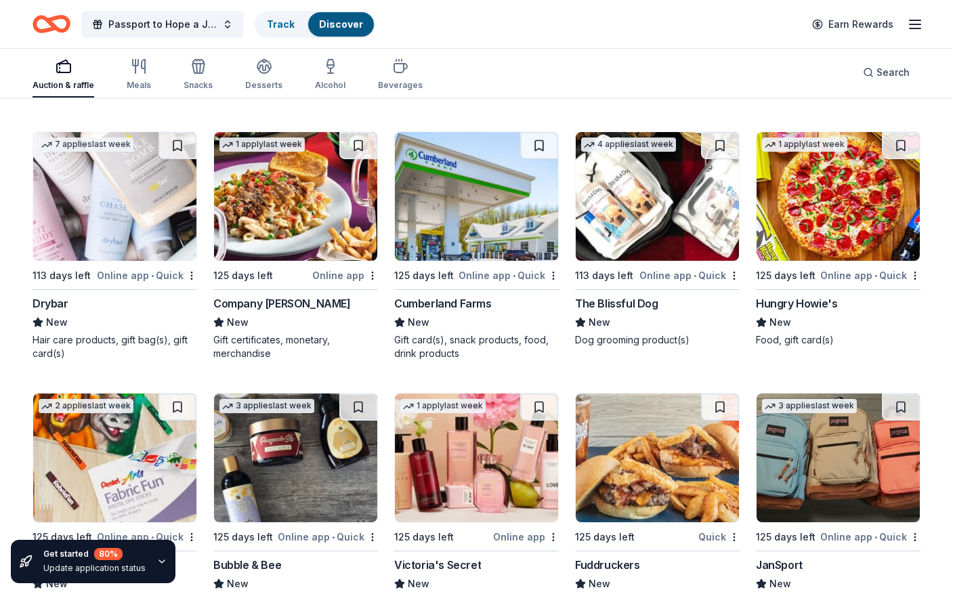
scroll to position [12176, 0]
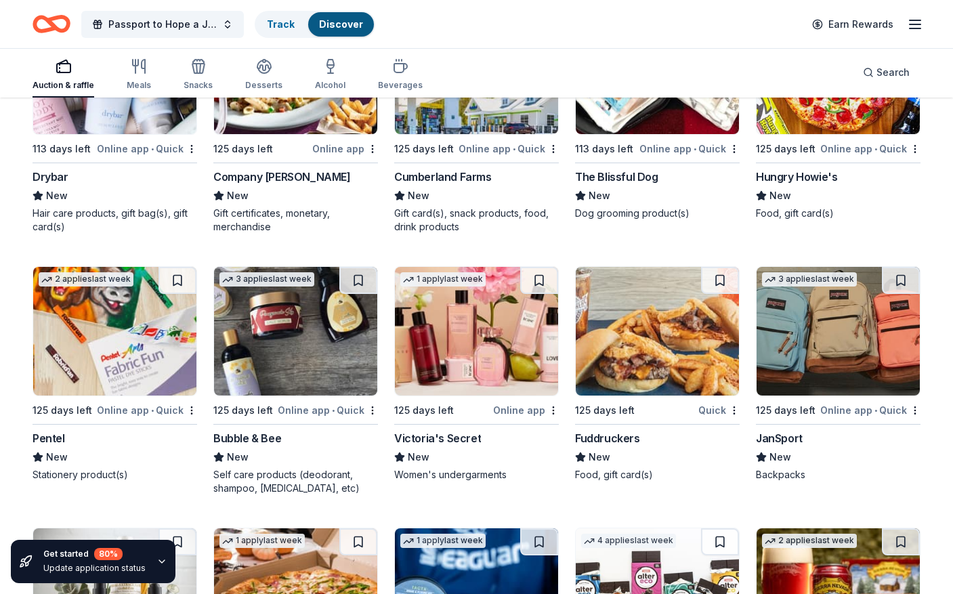
click at [249, 430] on div "Bubble & Bee" at bounding box center [247, 438] width 68 height 16
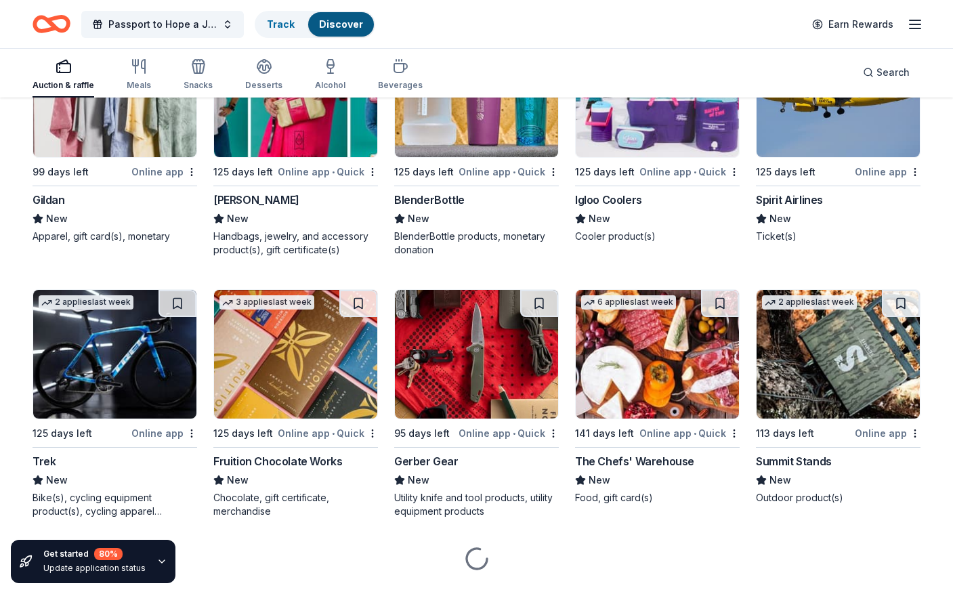
scroll to position [13222, 0]
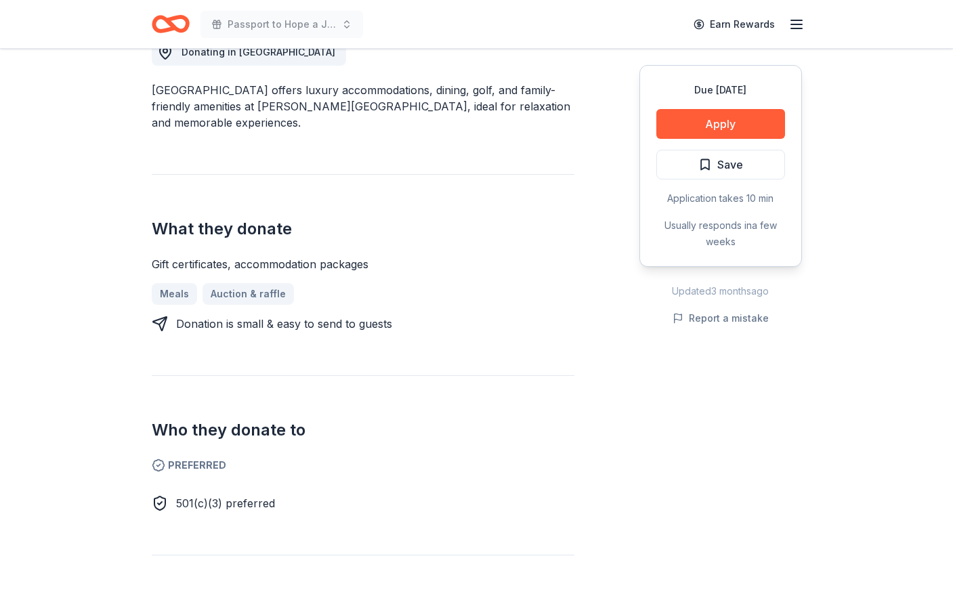
scroll to position [474, 0]
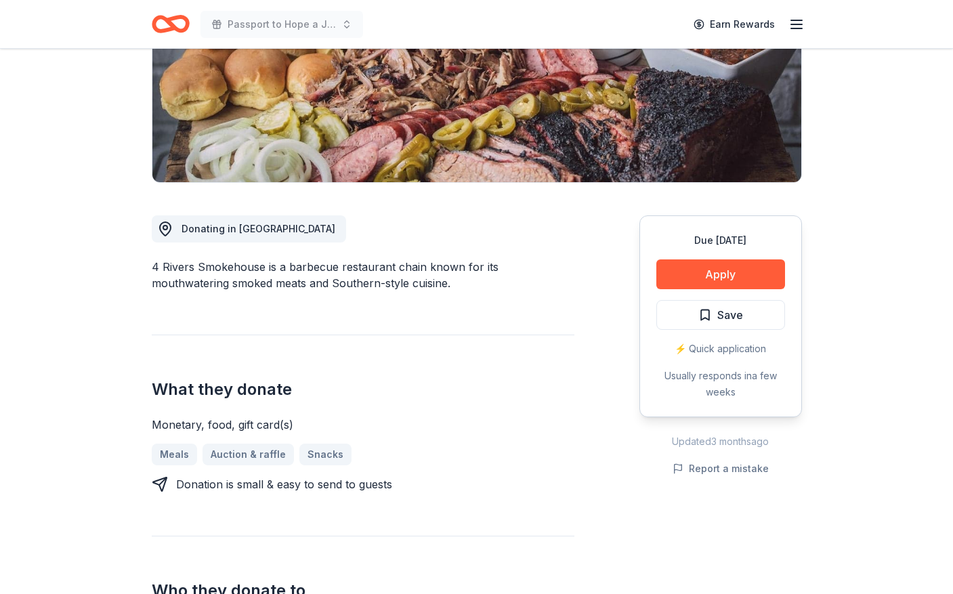
scroll to position [271, 0]
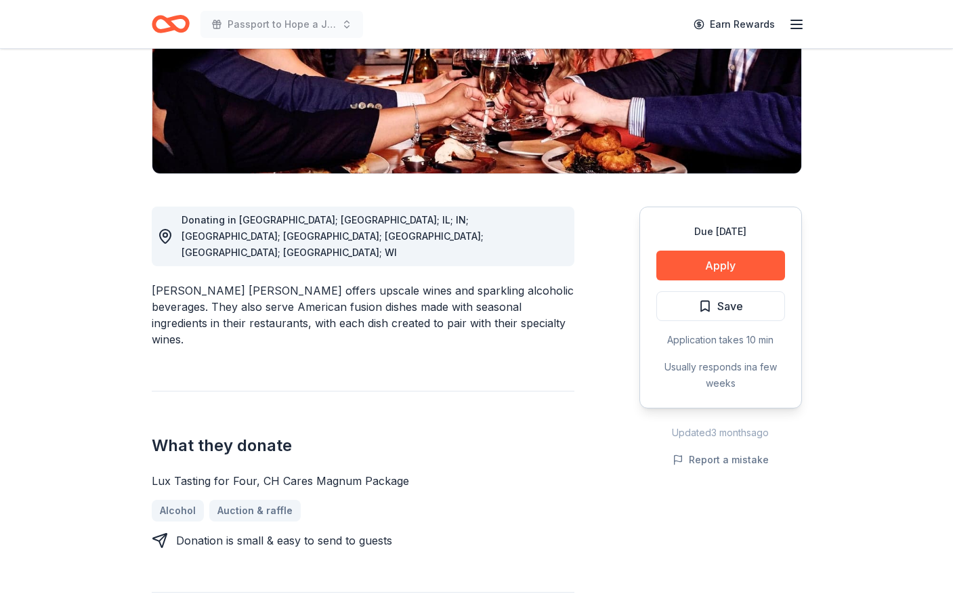
scroll to position [271, 0]
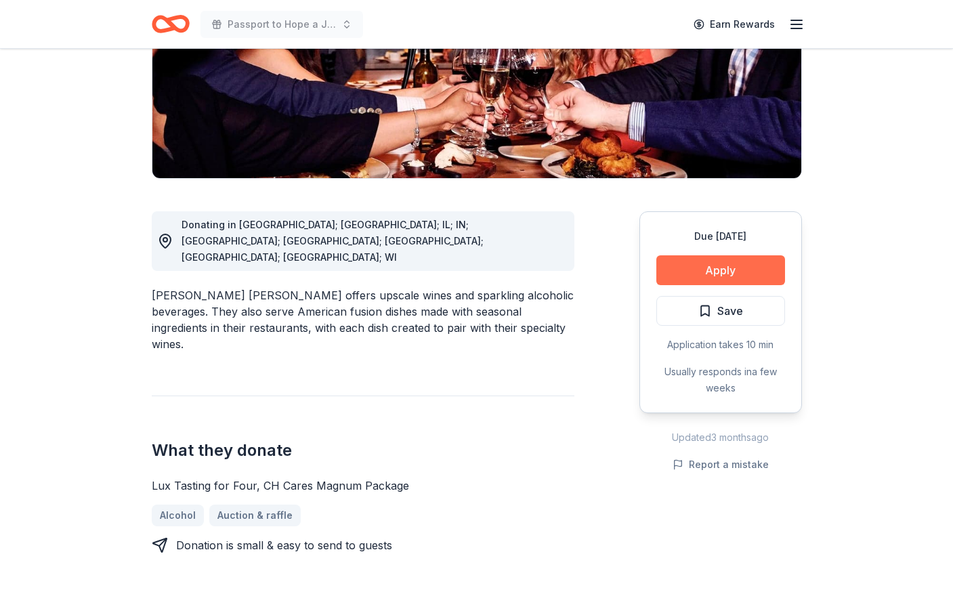
click at [710, 255] on button "Apply" at bounding box center [721, 270] width 129 height 30
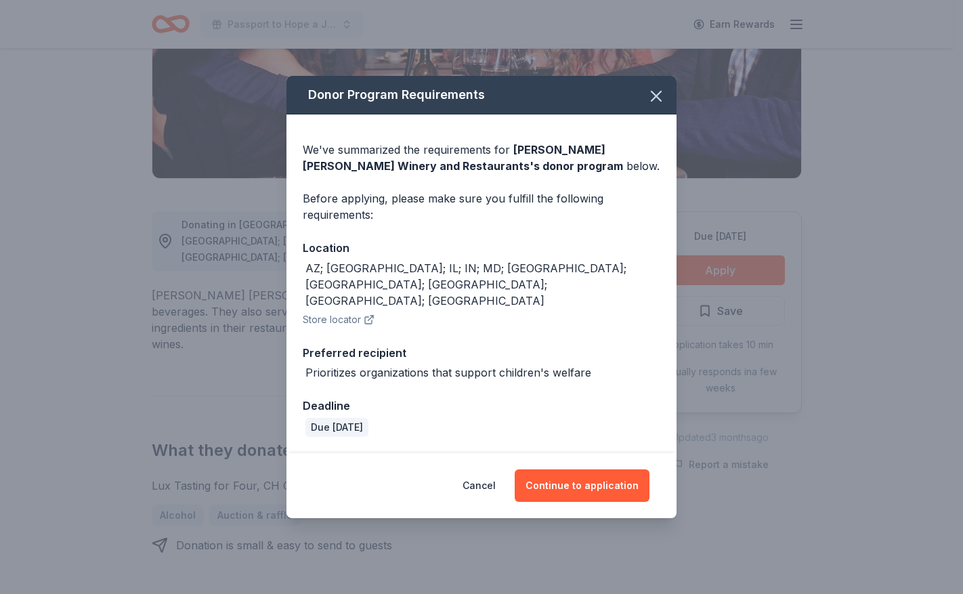
click at [371, 314] on icon "button" at bounding box center [369, 319] width 11 height 11
click at [492, 473] on button "Cancel" at bounding box center [479, 486] width 33 height 33
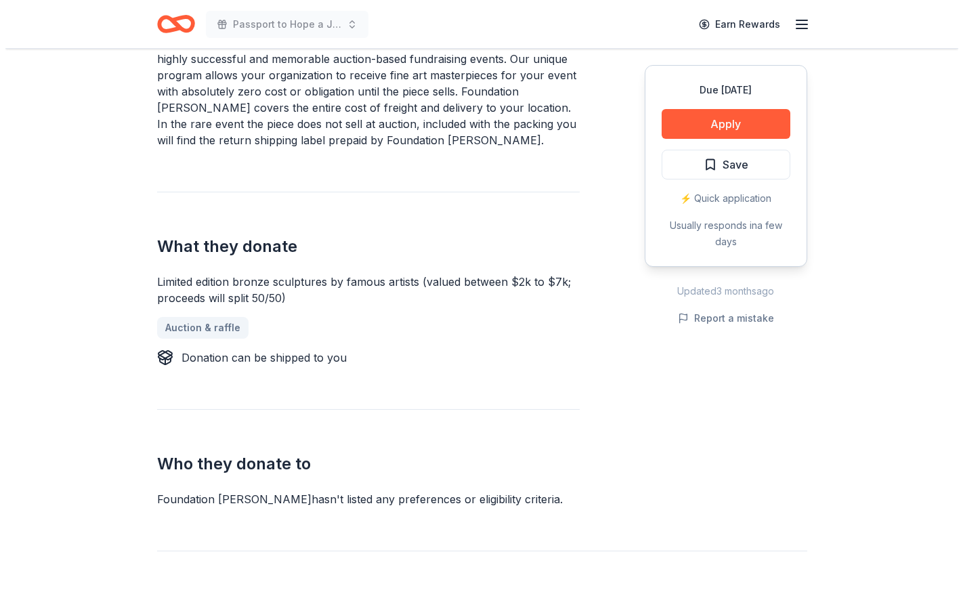
scroll to position [542, 0]
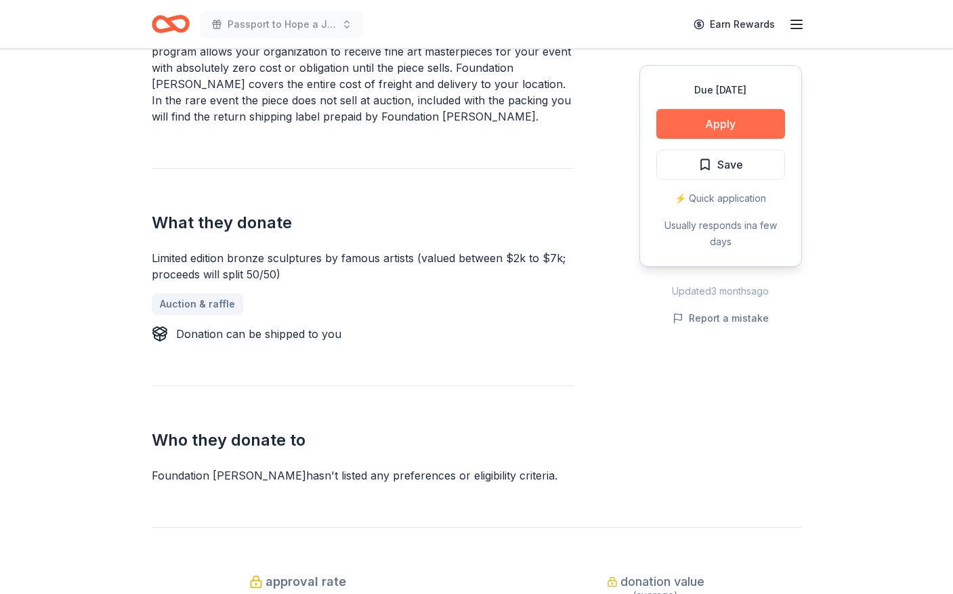
click at [724, 123] on button "Apply" at bounding box center [721, 124] width 129 height 30
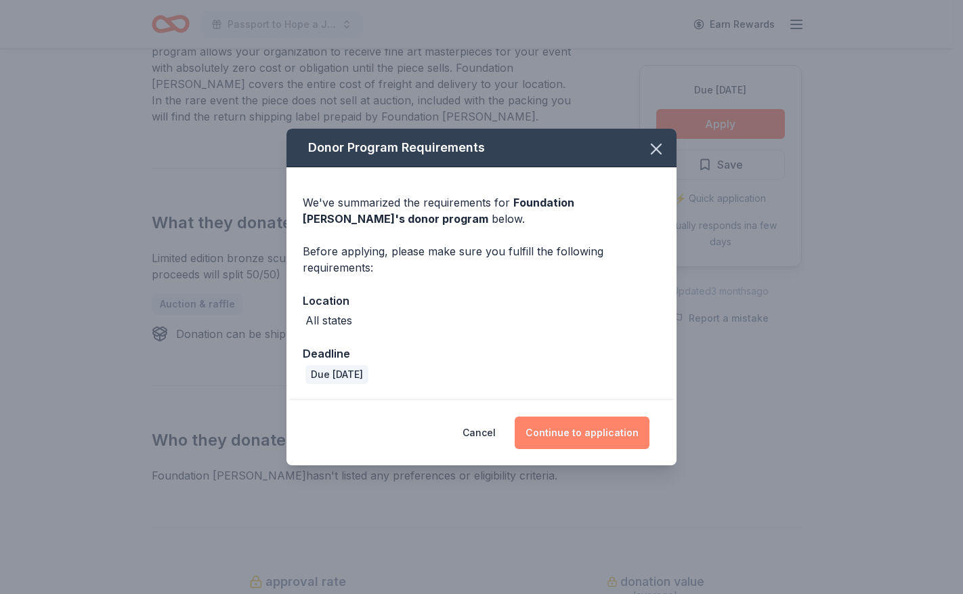
click at [584, 432] on button "Continue to application" at bounding box center [582, 433] width 135 height 33
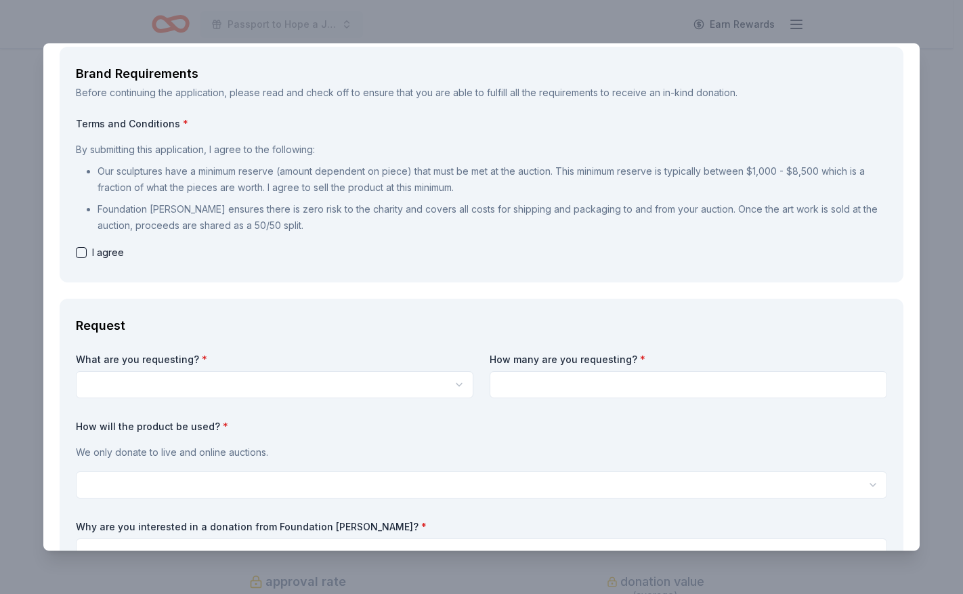
scroll to position [0, 0]
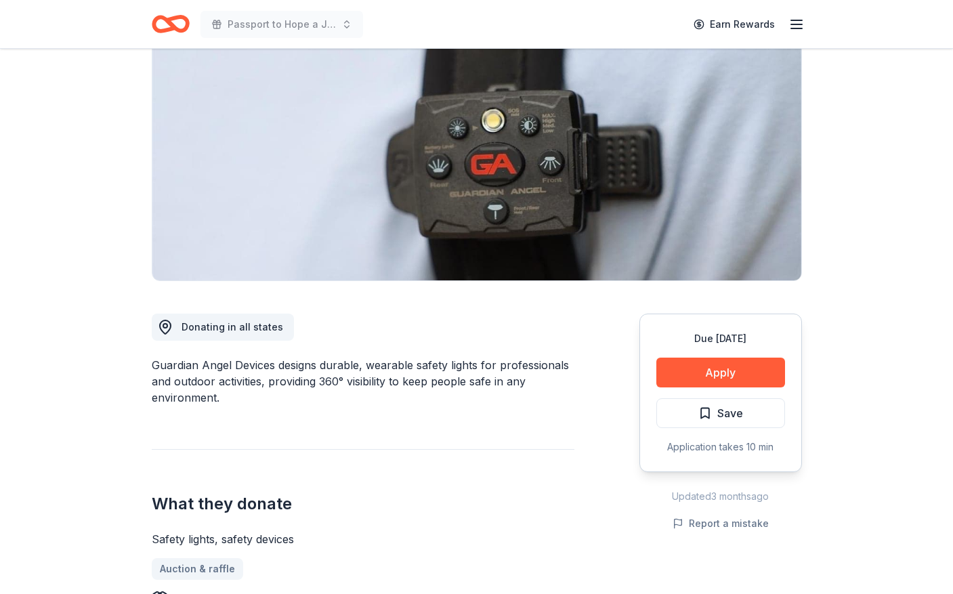
scroll to position [136, 0]
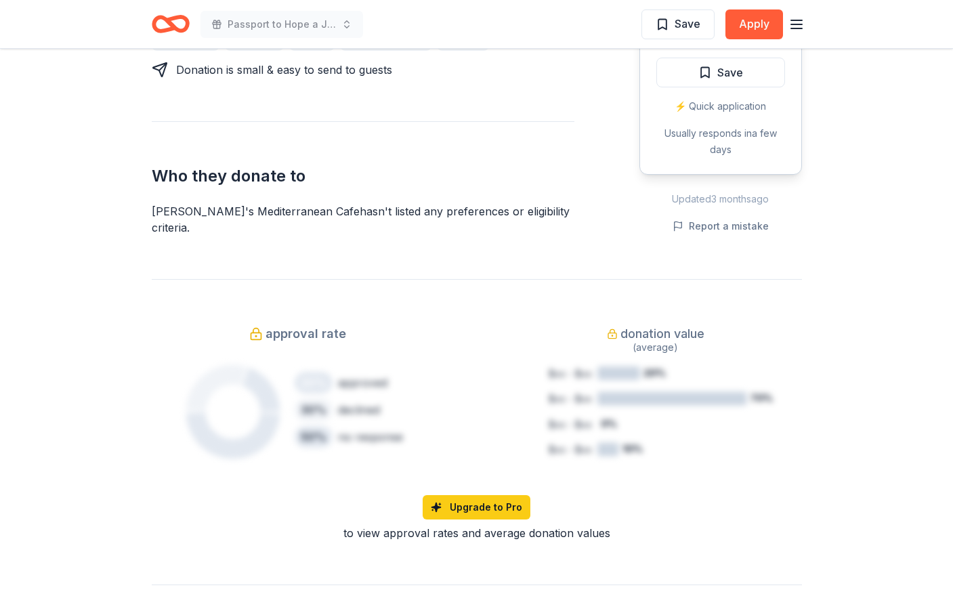
scroll to position [678, 0]
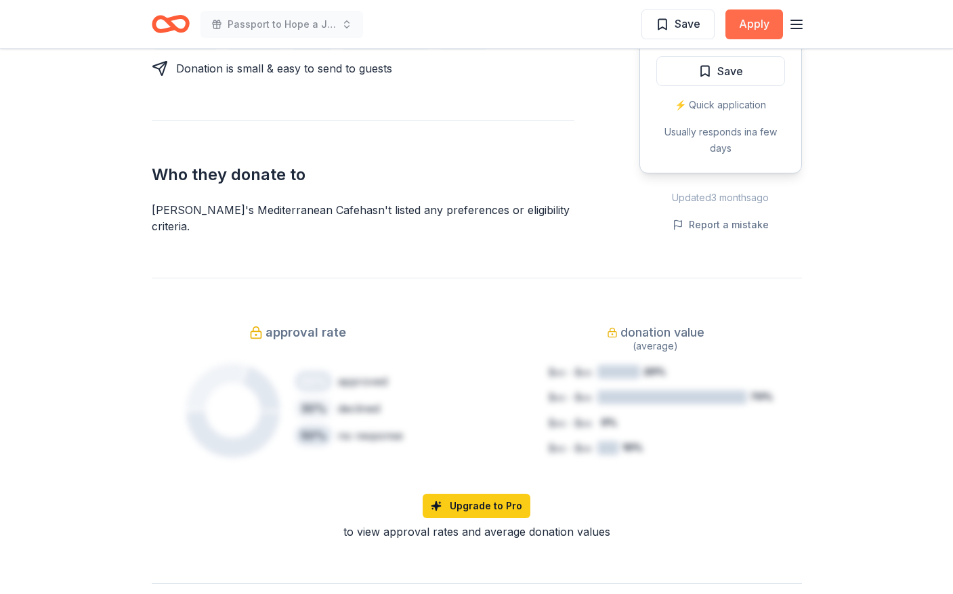
click at [762, 20] on button "Apply" at bounding box center [755, 24] width 58 height 30
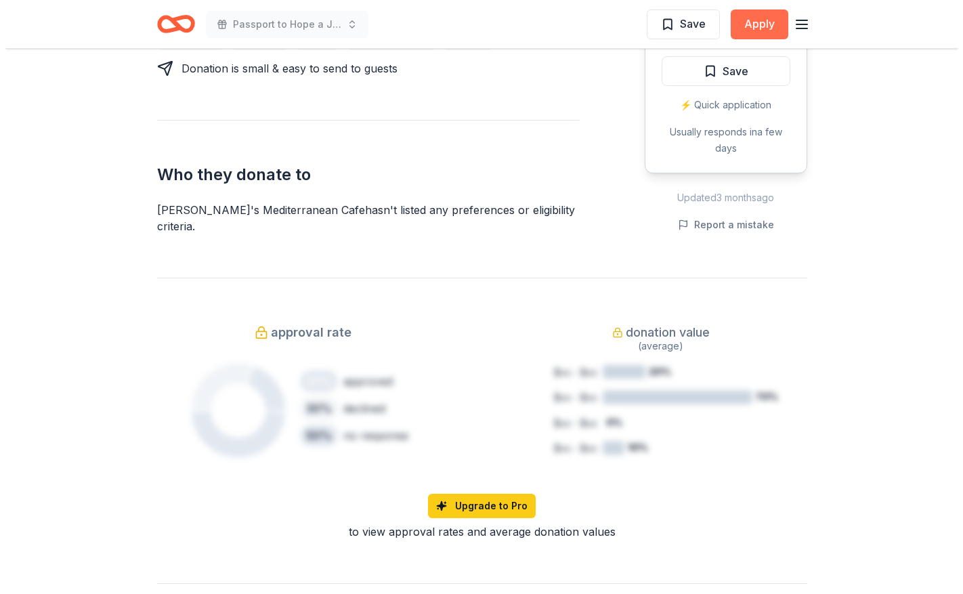
scroll to position [697, 0]
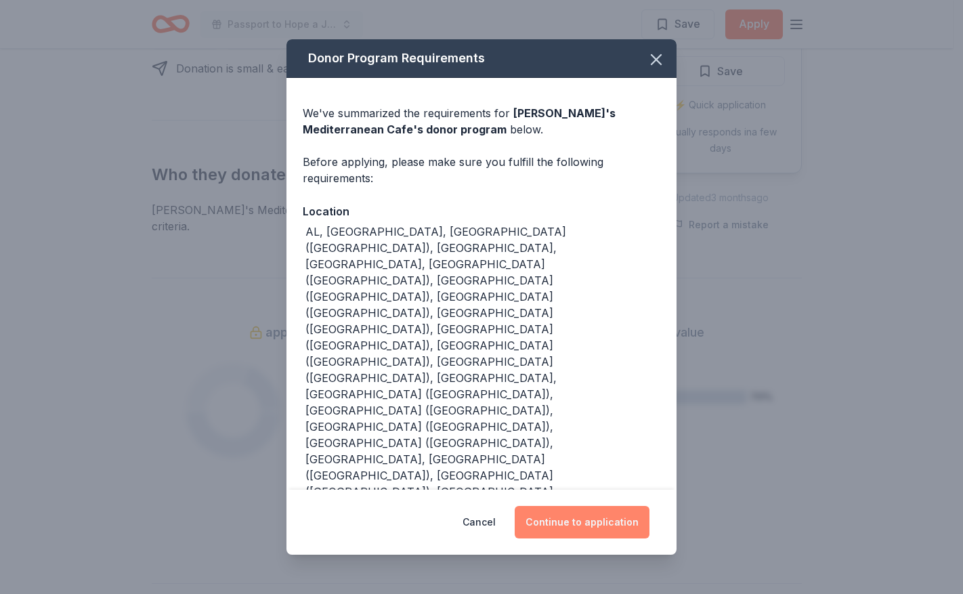
click at [570, 506] on button "Continue to application" at bounding box center [582, 522] width 135 height 33
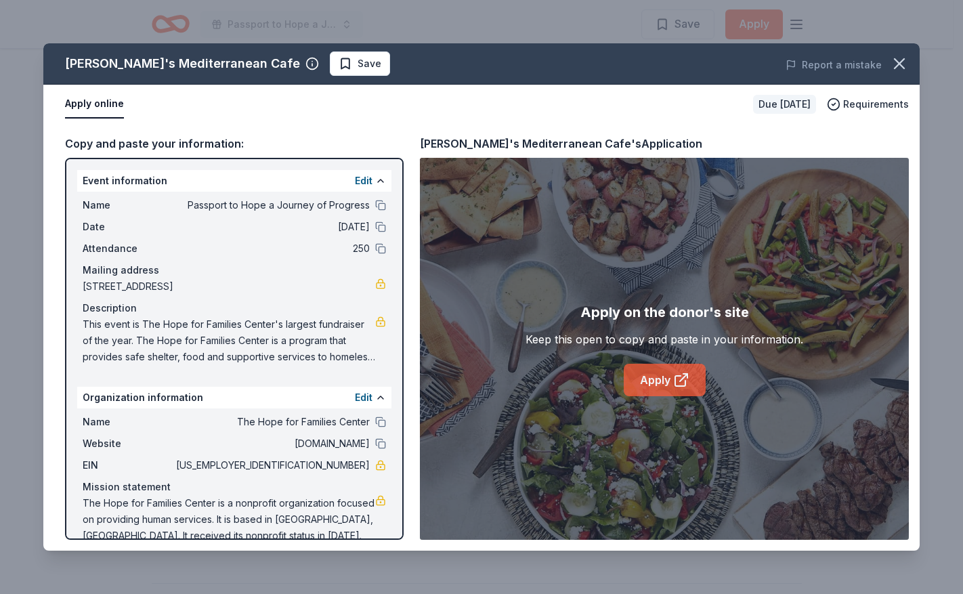
click at [661, 384] on link "Apply" at bounding box center [665, 380] width 82 height 33
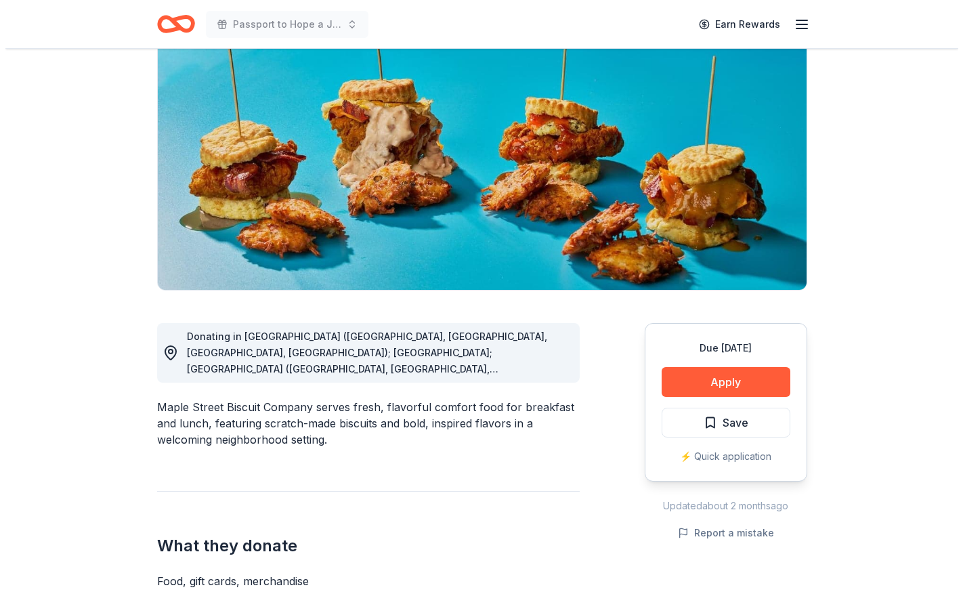
scroll to position [136, 0]
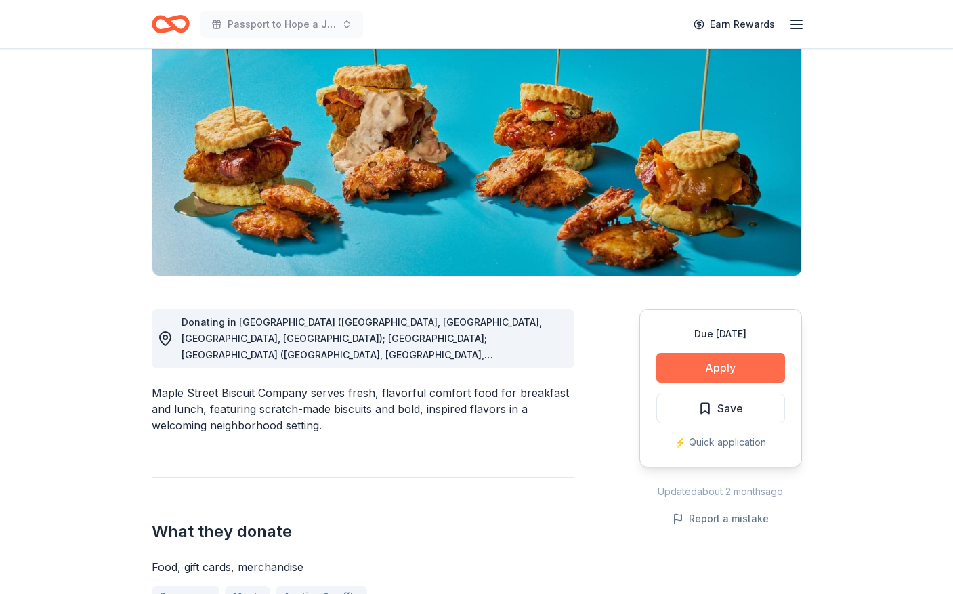
click at [715, 373] on button "Apply" at bounding box center [721, 368] width 129 height 30
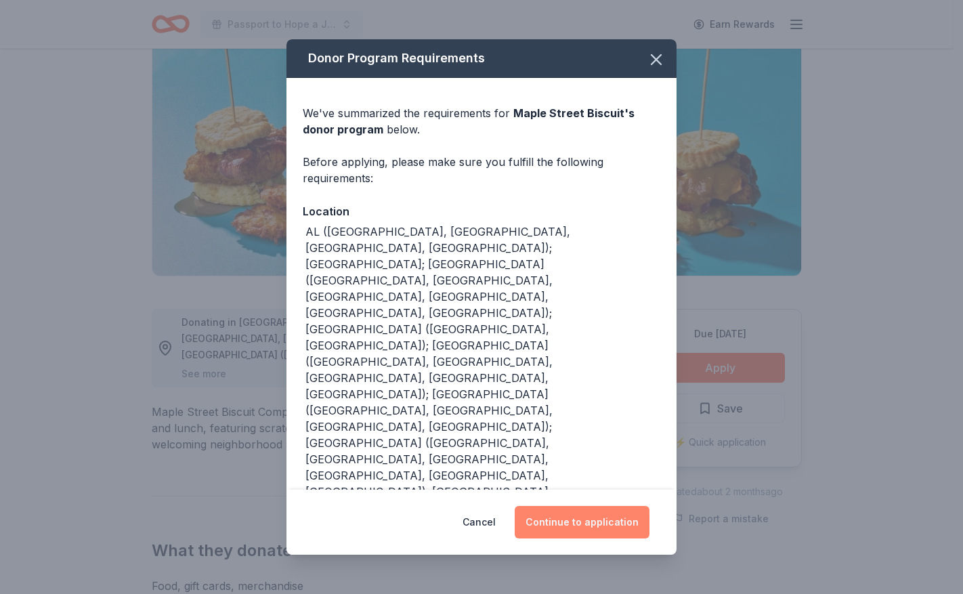
click at [594, 506] on button "Continue to application" at bounding box center [582, 522] width 135 height 33
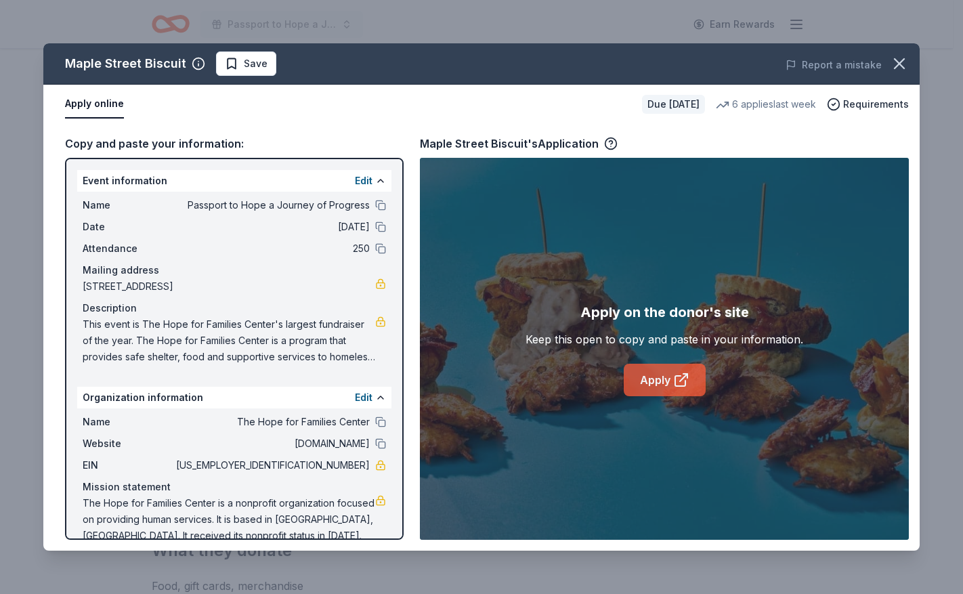
click at [679, 369] on link "Apply" at bounding box center [665, 380] width 82 height 33
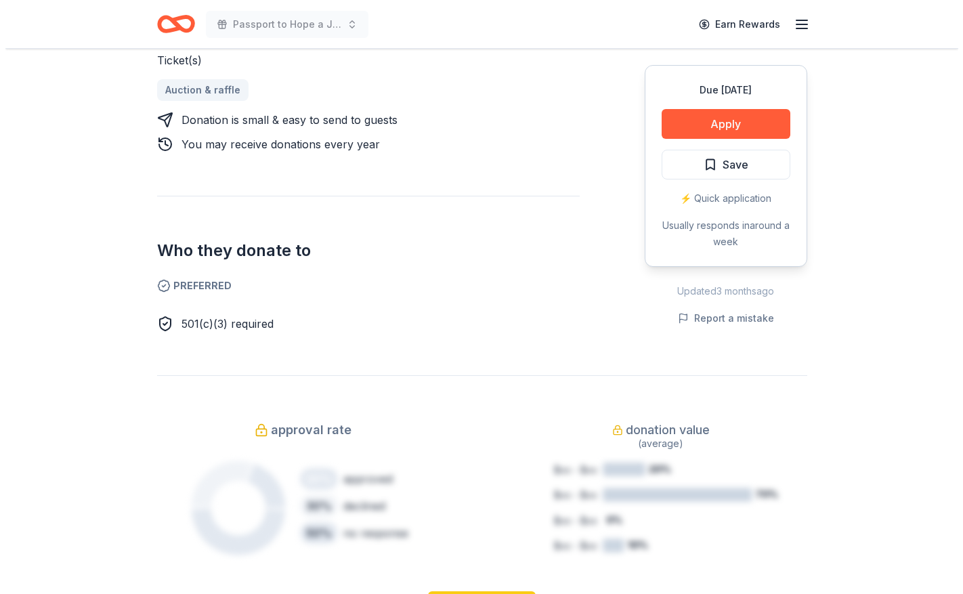
scroll to position [339, 0]
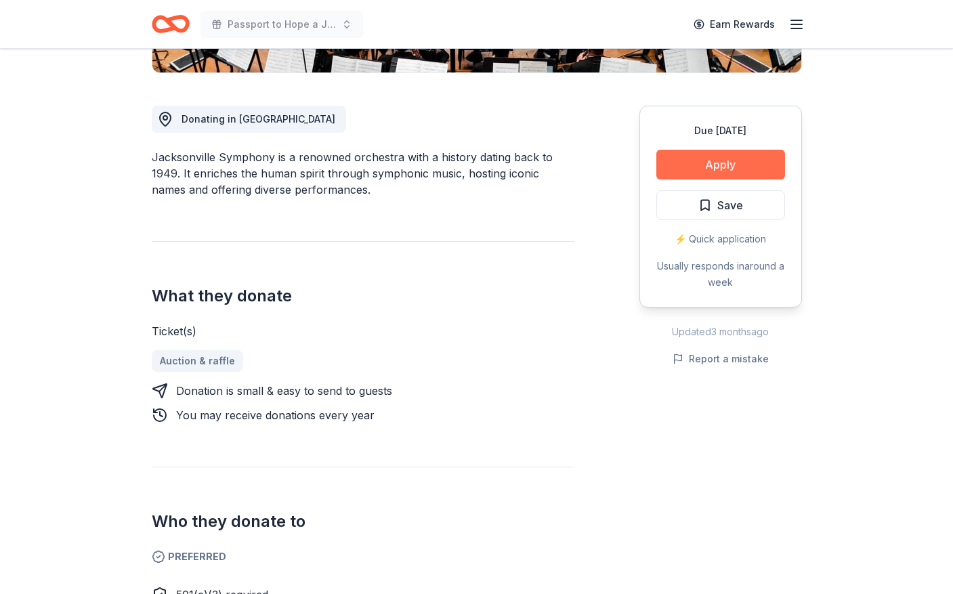
click at [738, 164] on button "Apply" at bounding box center [721, 165] width 129 height 30
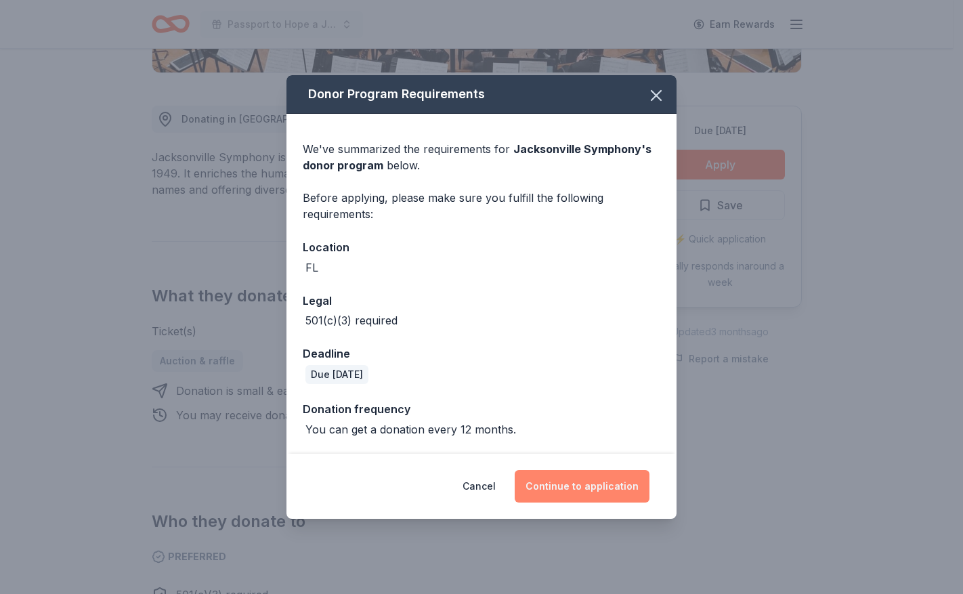
click at [554, 481] on button "Continue to application" at bounding box center [582, 486] width 135 height 33
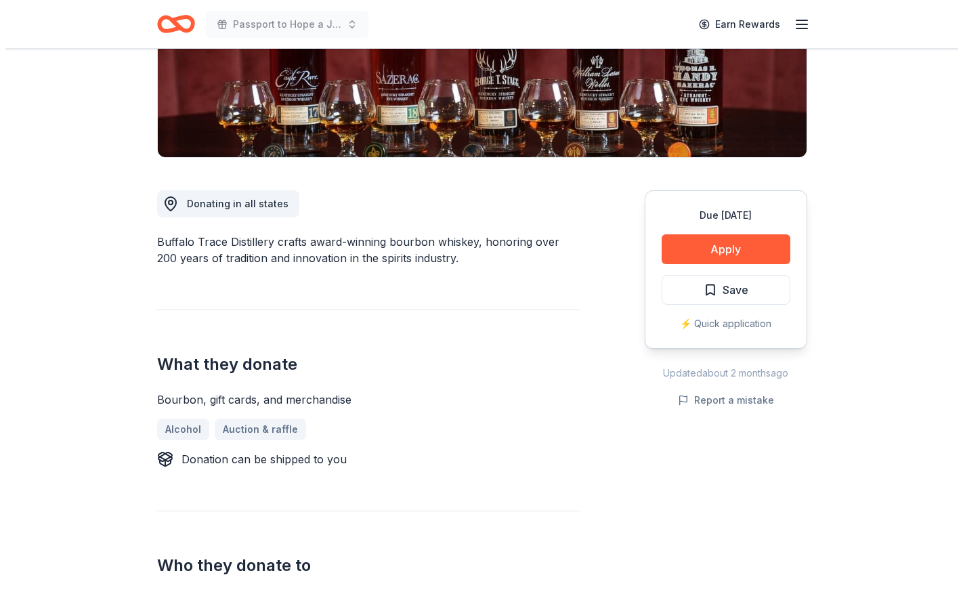
scroll to position [271, 0]
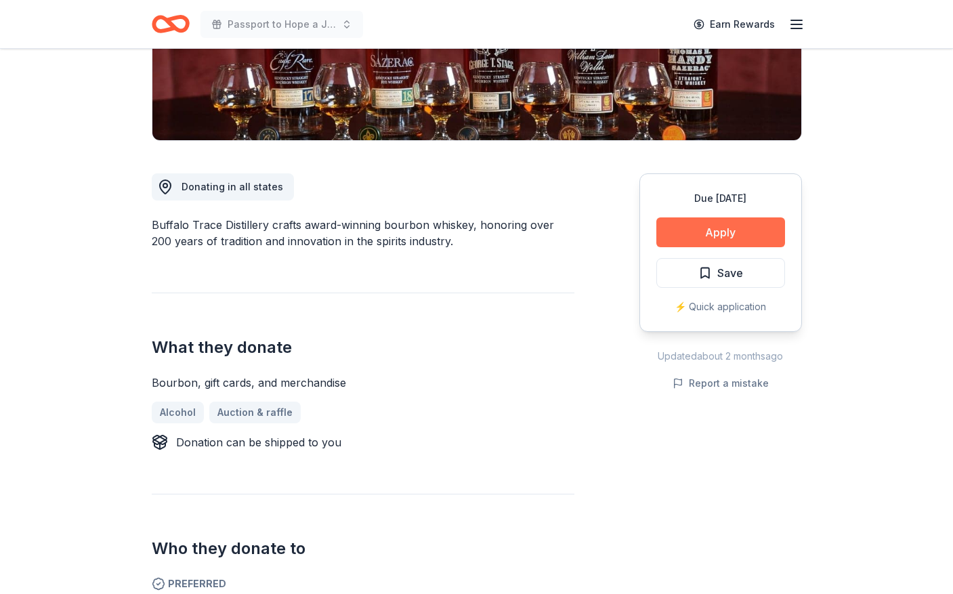
click at [714, 232] on button "Apply" at bounding box center [721, 232] width 129 height 30
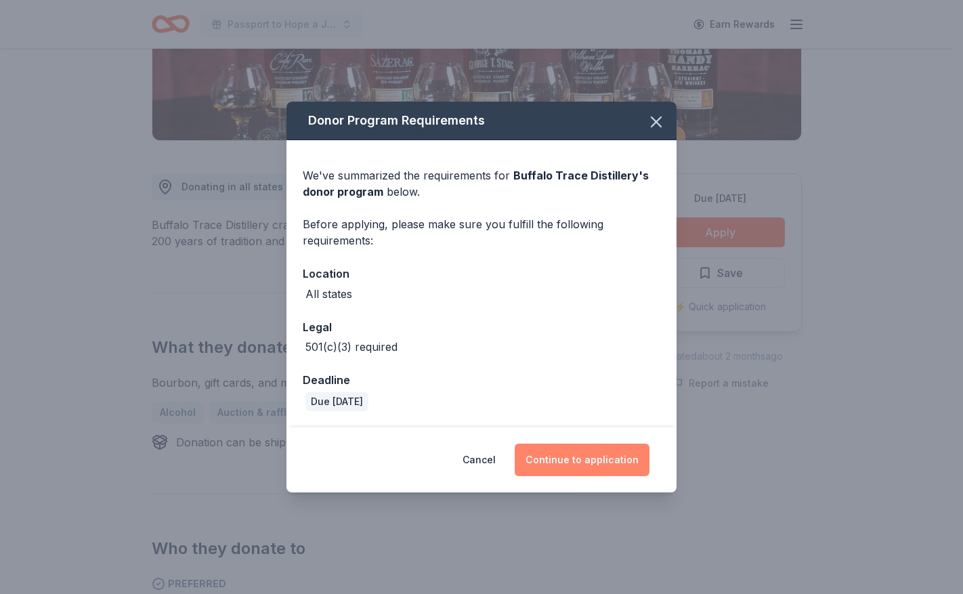
click at [554, 458] on button "Continue to application" at bounding box center [582, 460] width 135 height 33
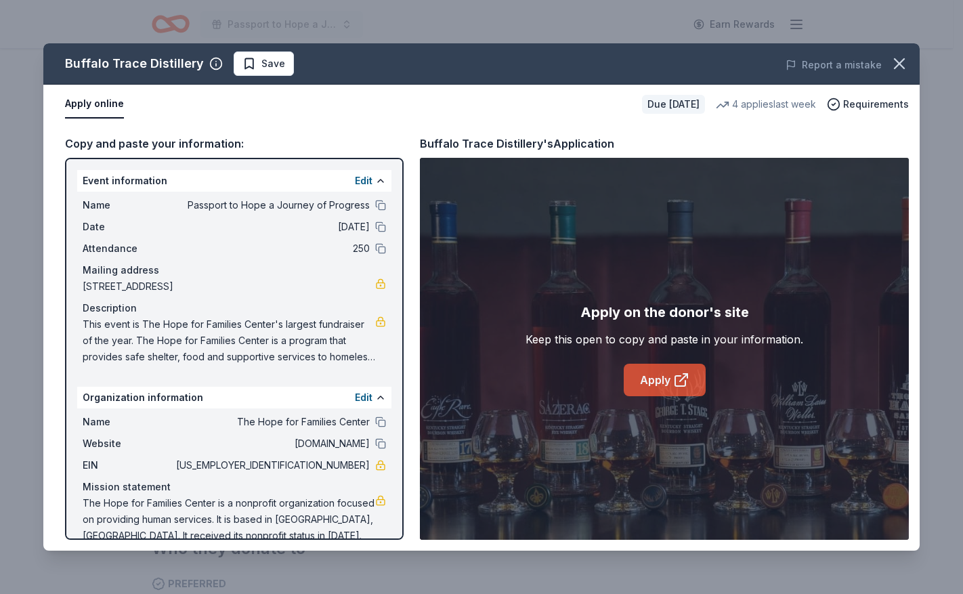
click at [667, 386] on link "Apply" at bounding box center [665, 380] width 82 height 33
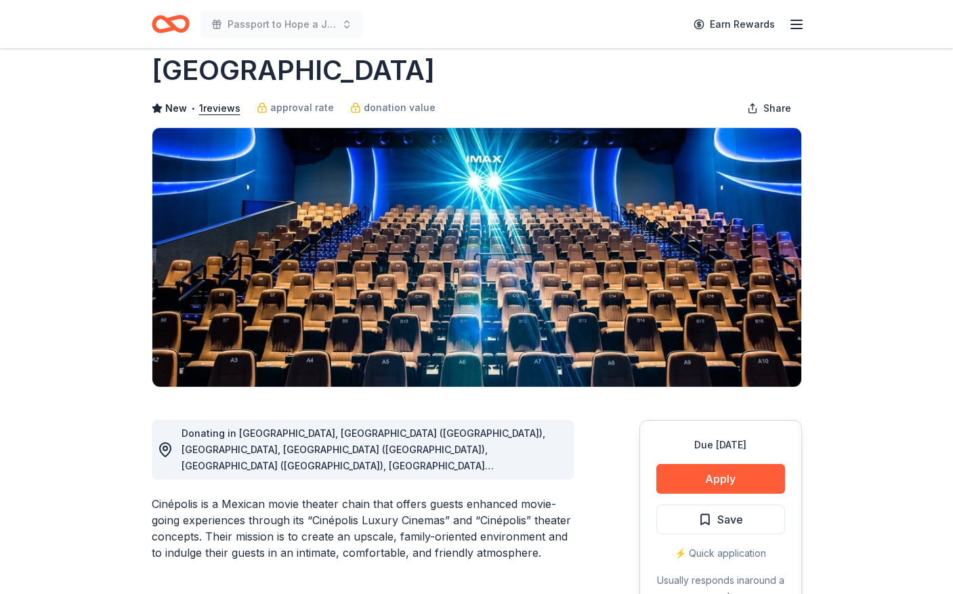
scroll to position [68, 0]
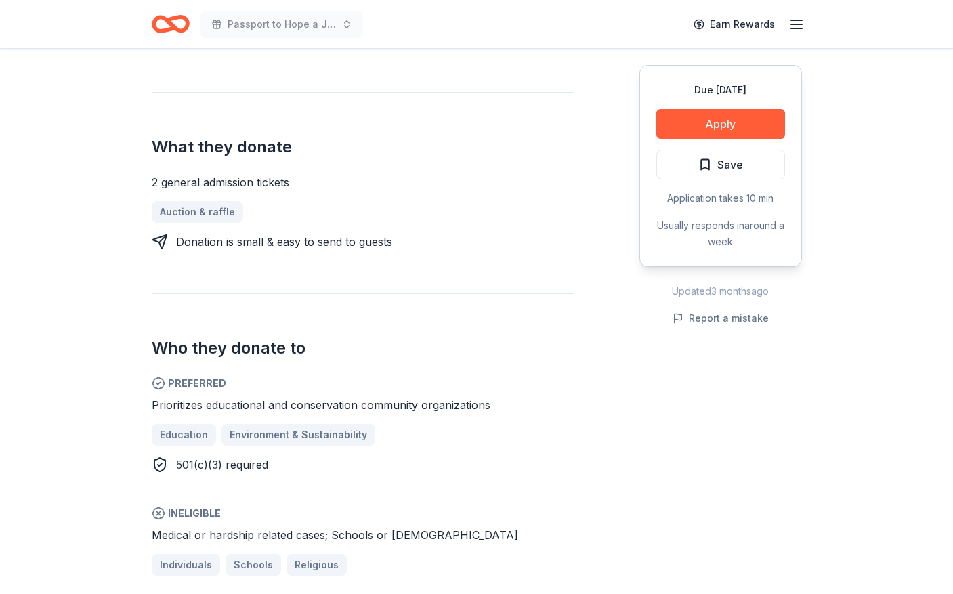
scroll to position [542, 0]
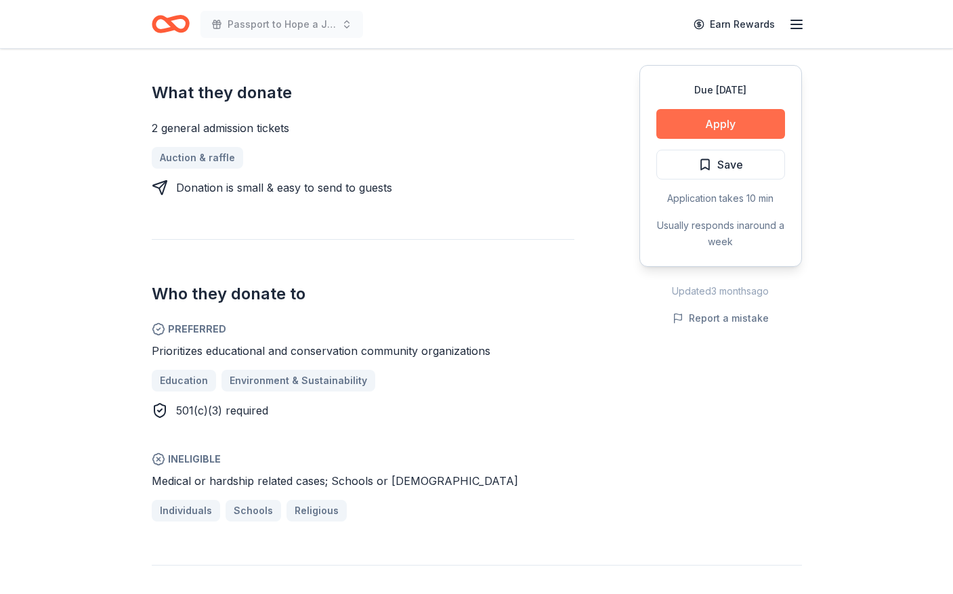
click at [702, 123] on button "Apply" at bounding box center [721, 124] width 129 height 30
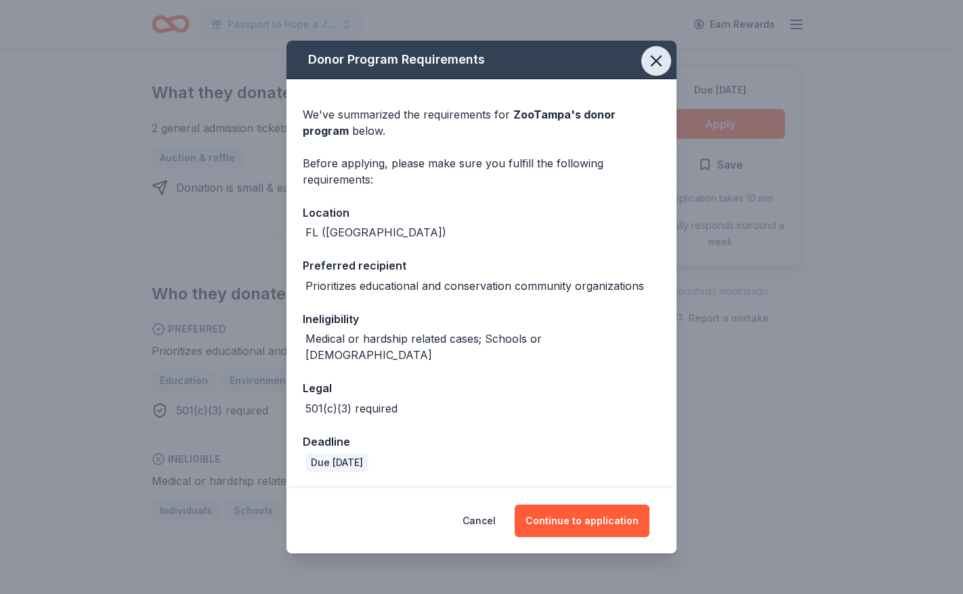
drag, startPoint x: 653, startPoint y: 66, endPoint x: 657, endPoint y: 73, distance: 7.9
click at [654, 66] on icon "button" at bounding box center [656, 60] width 19 height 19
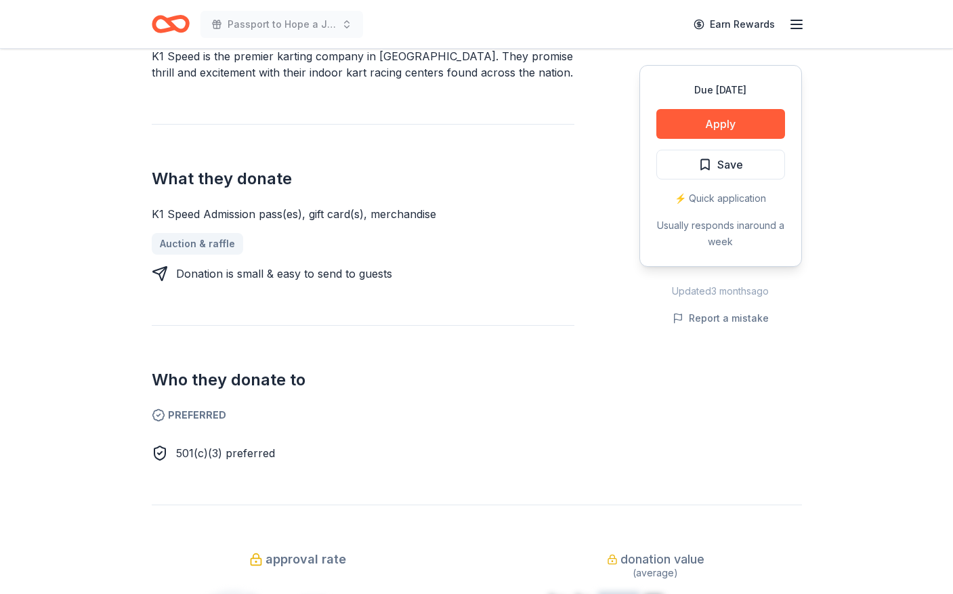
scroll to position [407, 0]
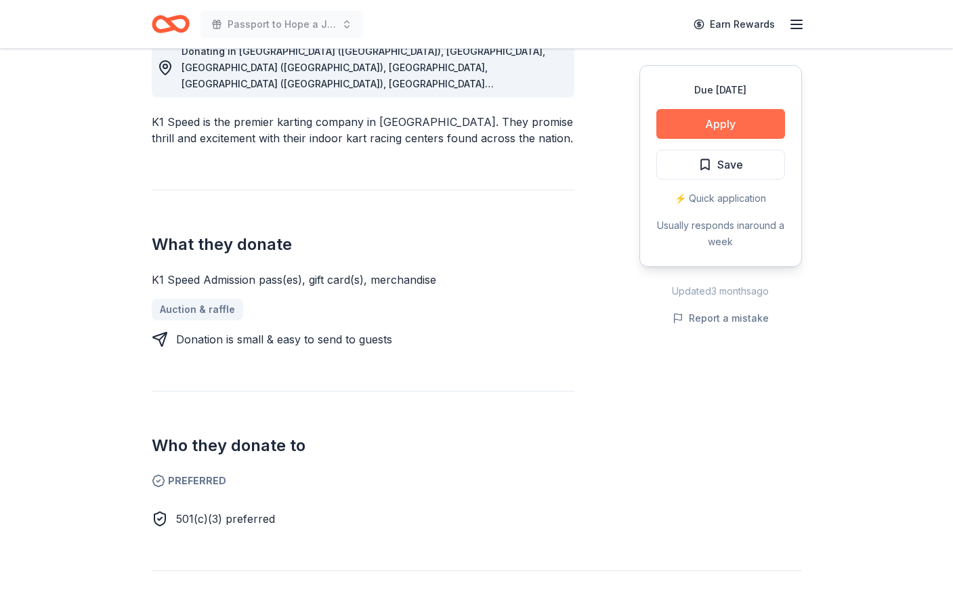
click at [722, 124] on button "Apply" at bounding box center [721, 124] width 129 height 30
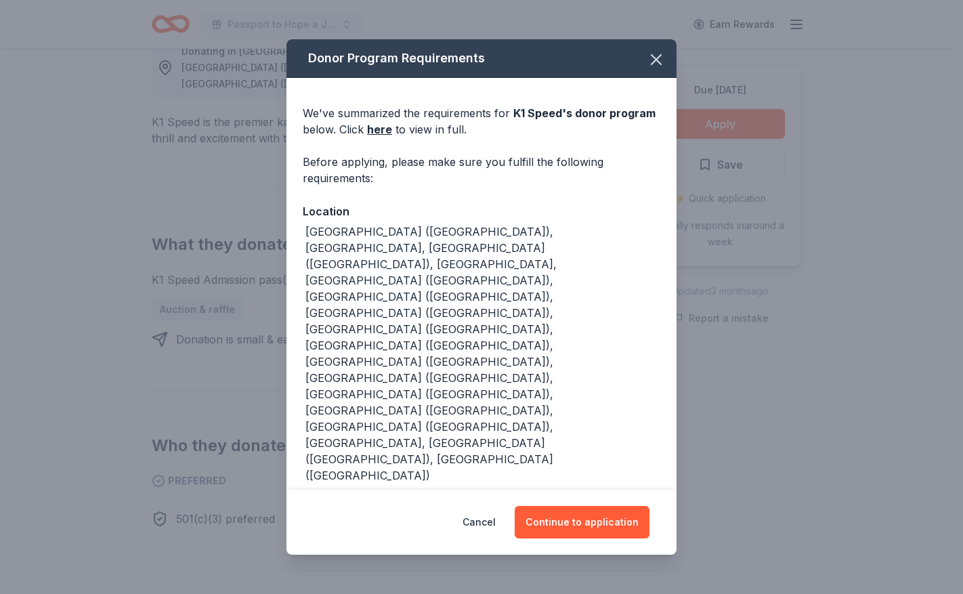
click at [370, 489] on icon "button" at bounding box center [369, 494] width 11 height 11
click at [658, 69] on icon "button" at bounding box center [656, 59] width 19 height 19
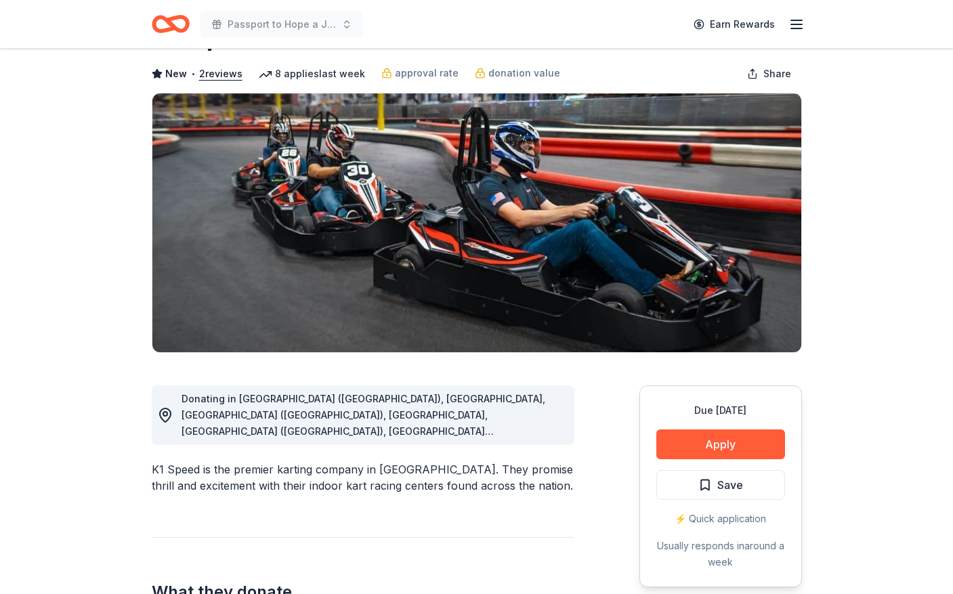
scroll to position [0, 0]
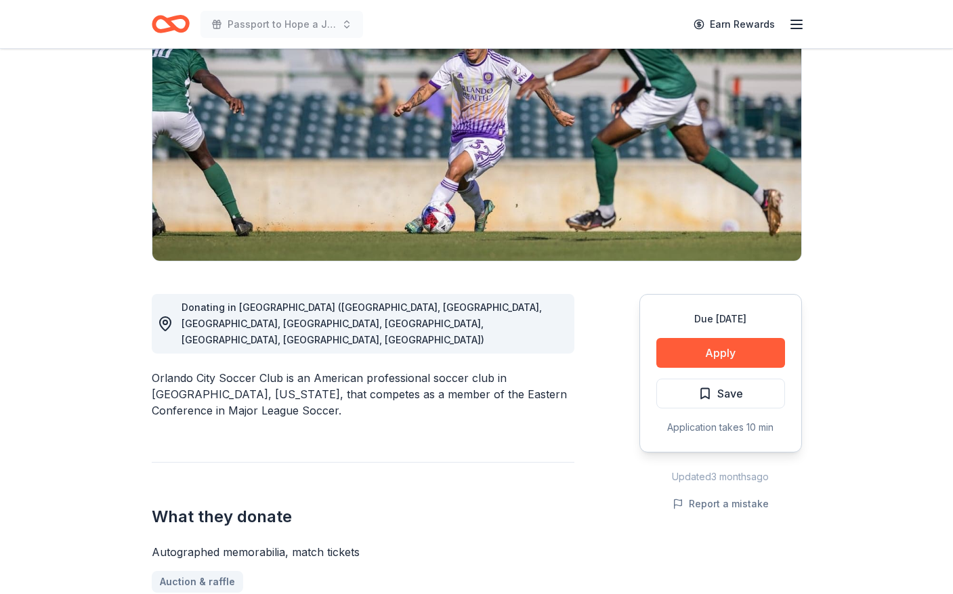
scroll to position [203, 0]
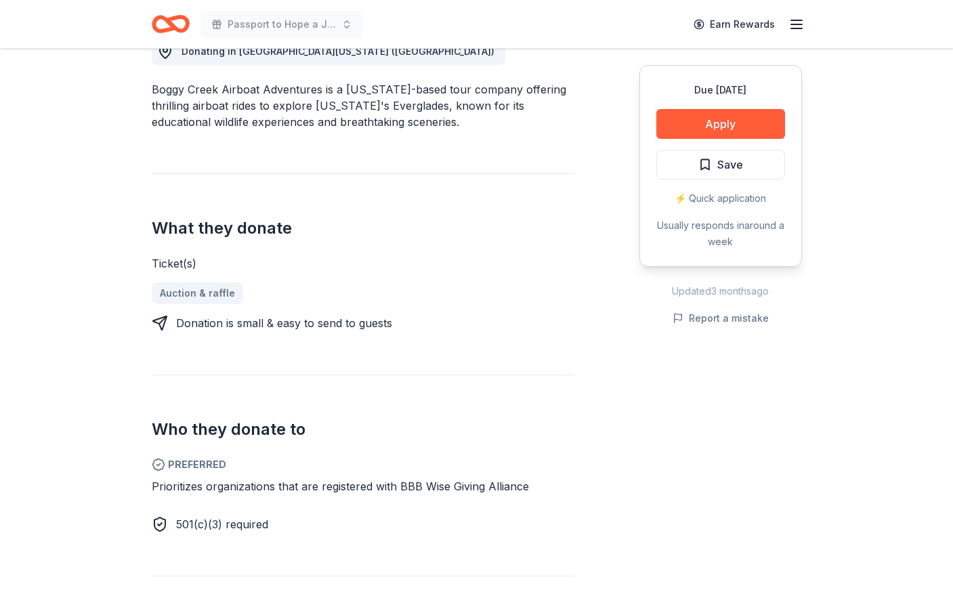
scroll to position [474, 0]
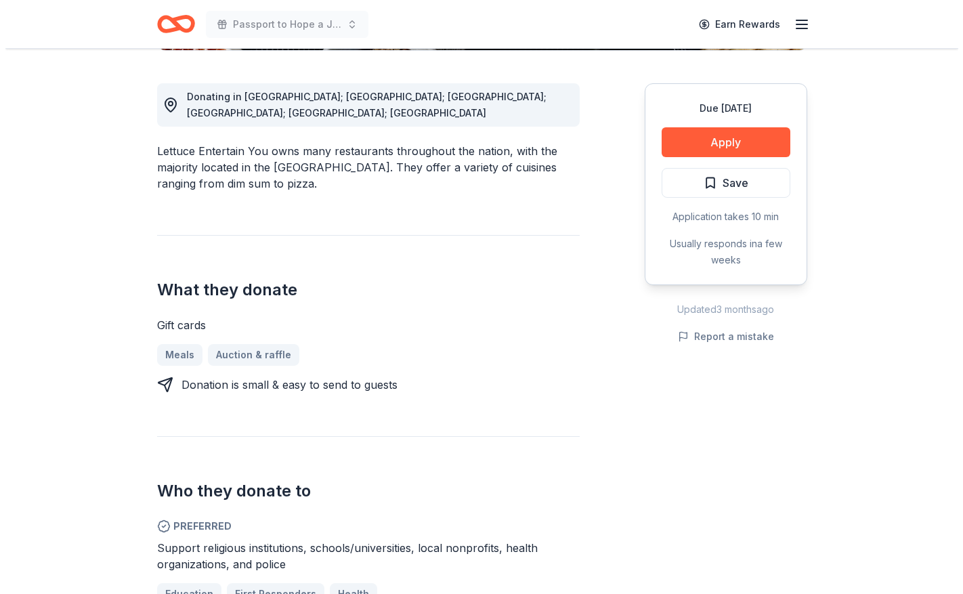
scroll to position [339, 0]
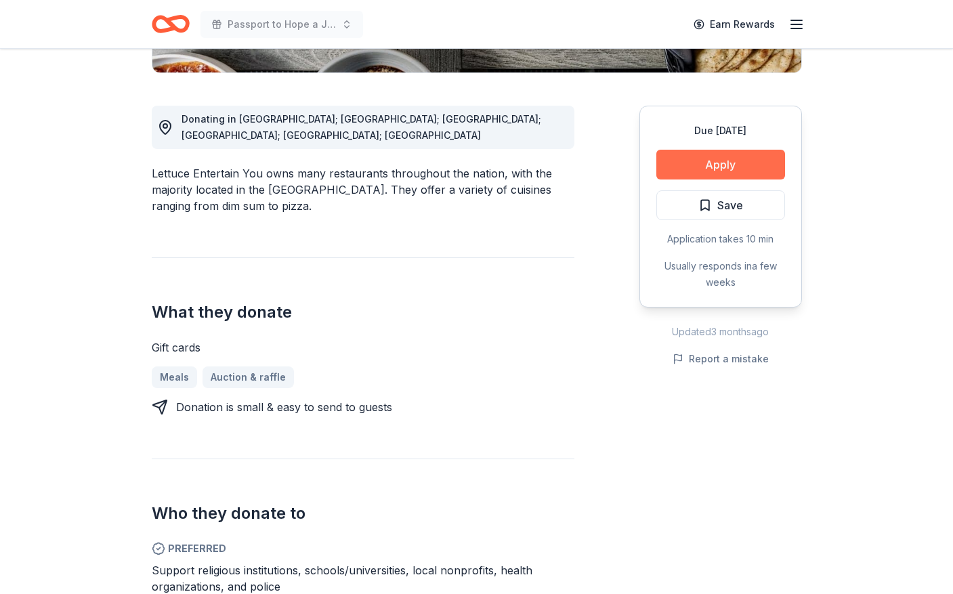
click at [722, 167] on button "Apply" at bounding box center [721, 165] width 129 height 30
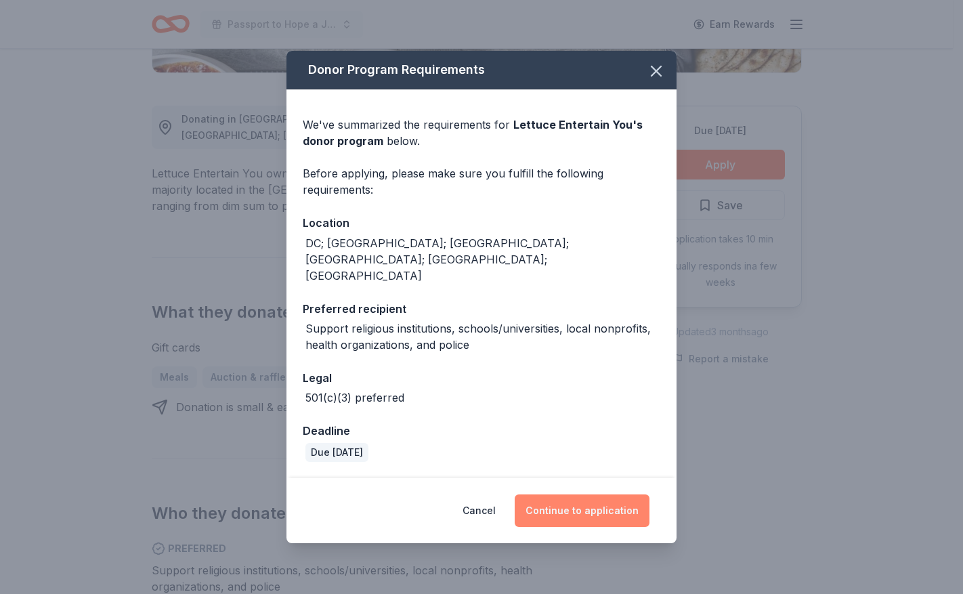
click at [587, 496] on button "Continue to application" at bounding box center [582, 511] width 135 height 33
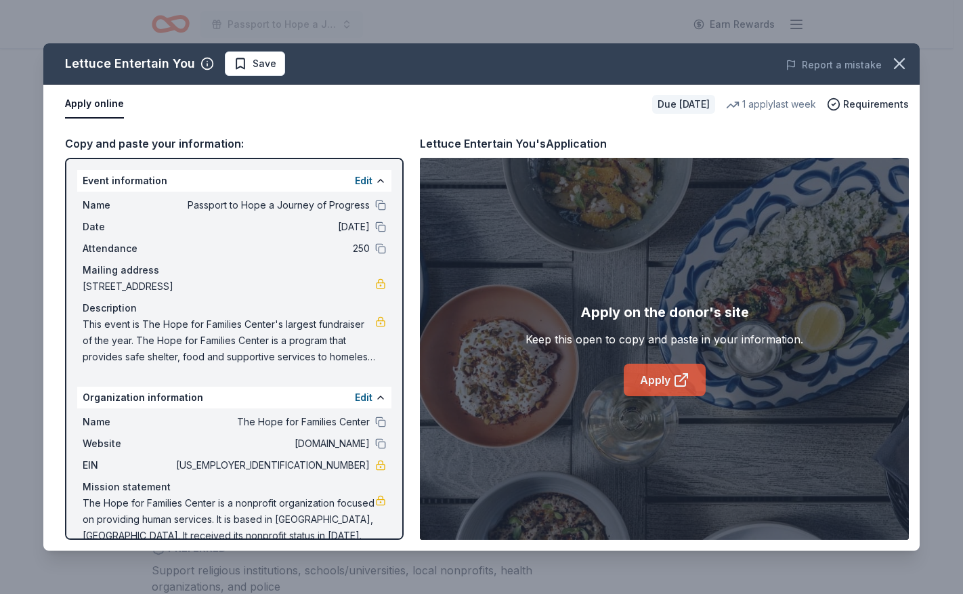
click at [661, 377] on link "Apply" at bounding box center [665, 380] width 82 height 33
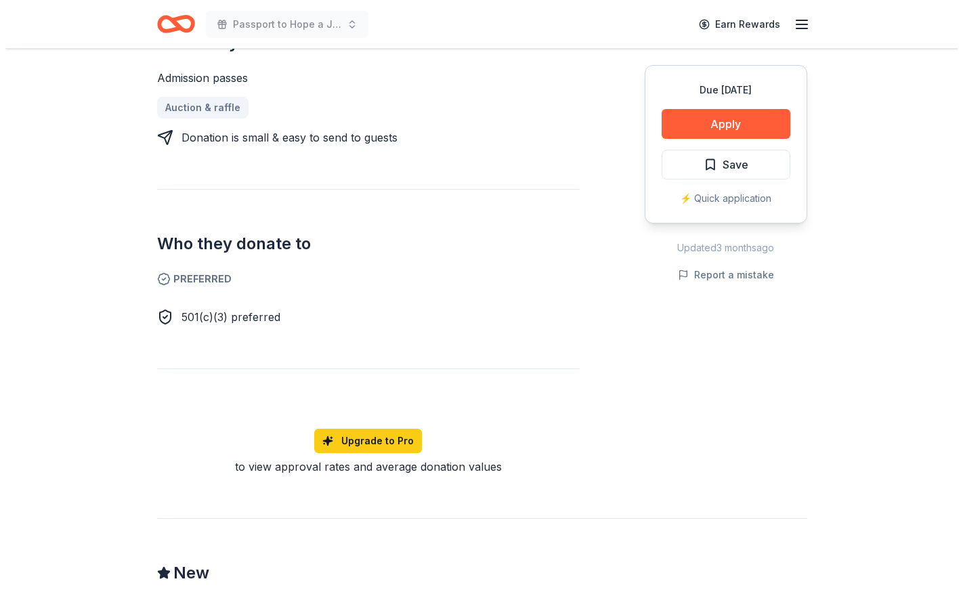
scroll to position [610, 0]
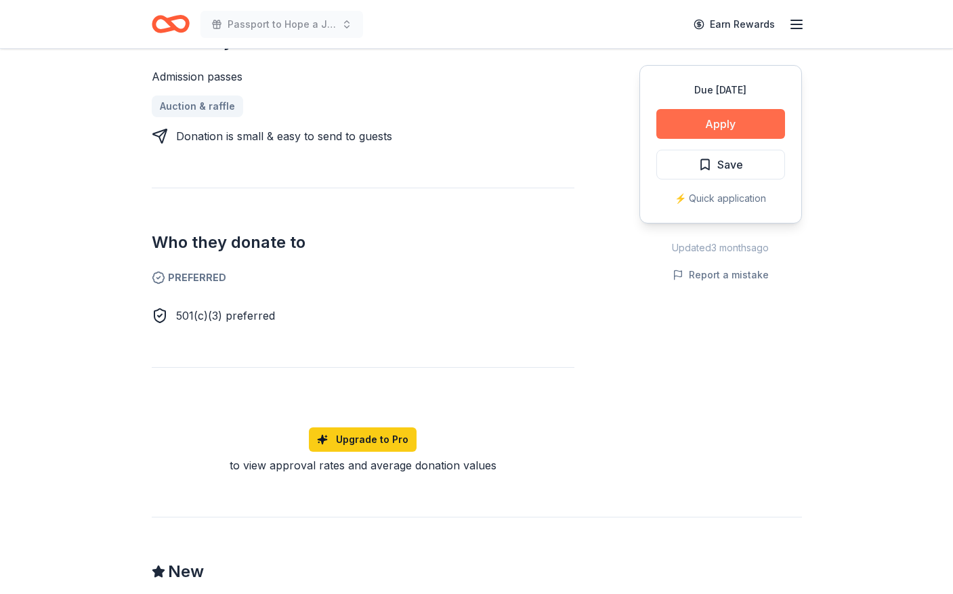
click at [709, 124] on button "Apply" at bounding box center [721, 124] width 129 height 30
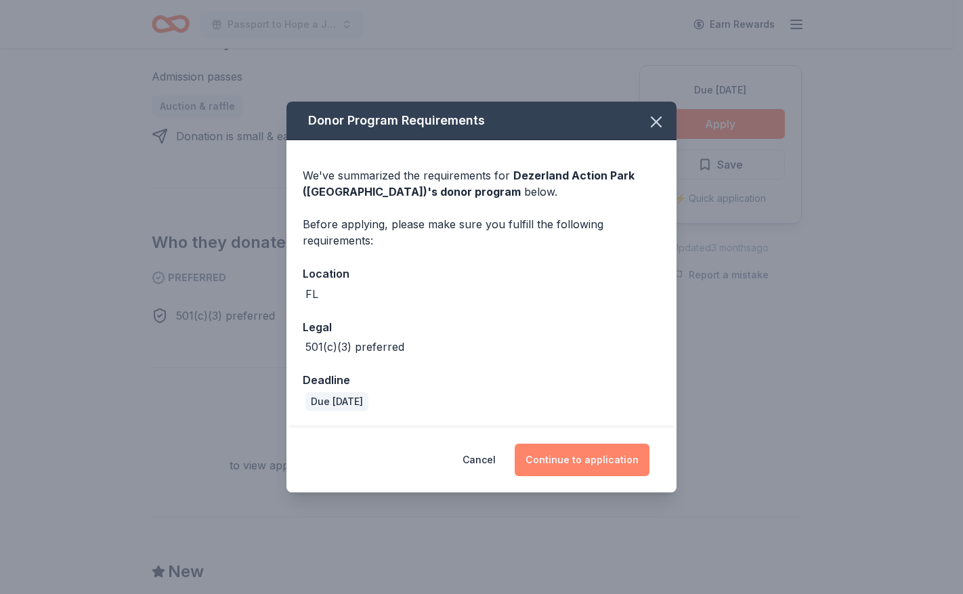
click at [583, 457] on button "Continue to application" at bounding box center [582, 460] width 135 height 33
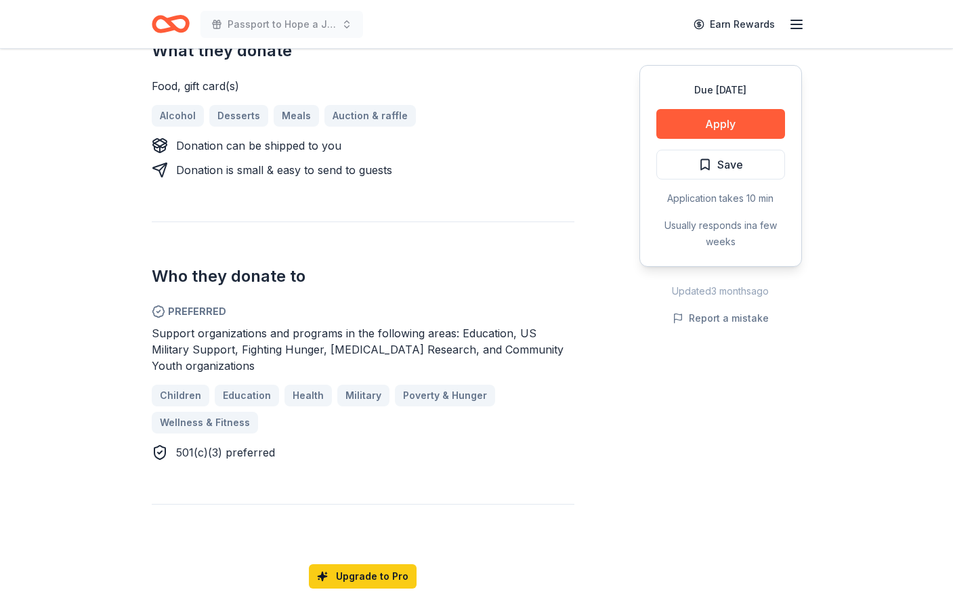
scroll to position [610, 0]
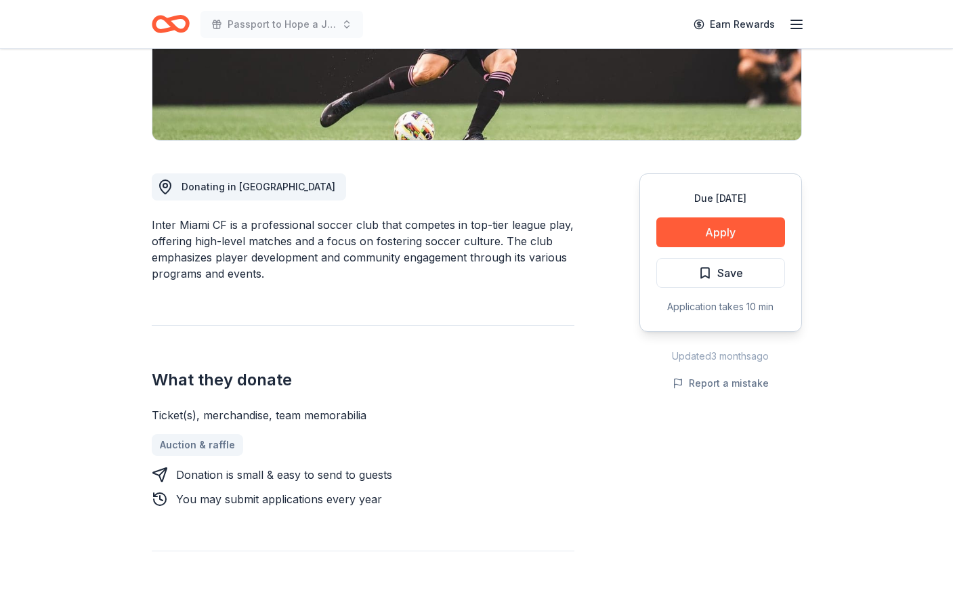
scroll to position [339, 0]
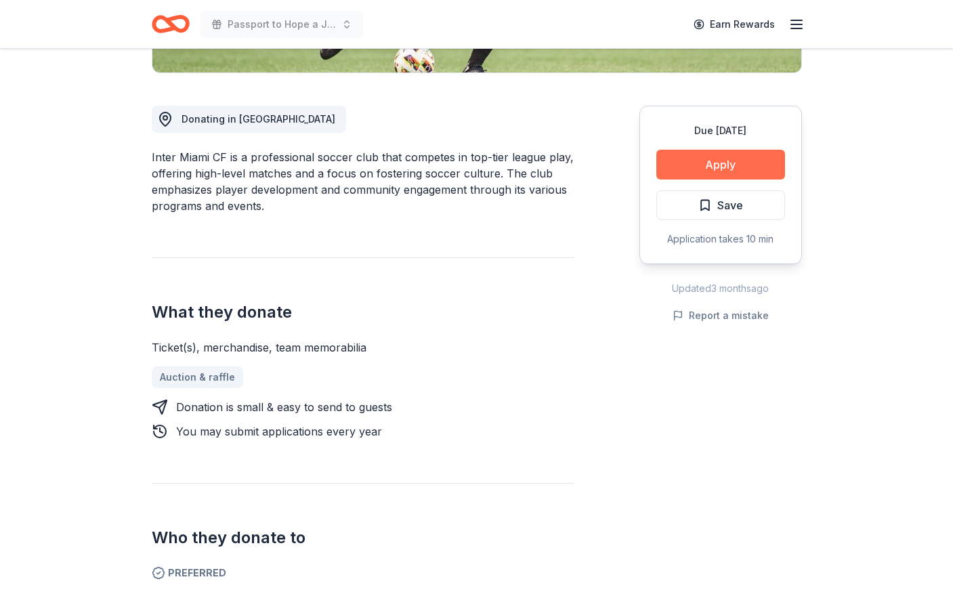
click at [688, 169] on button "Apply" at bounding box center [721, 165] width 129 height 30
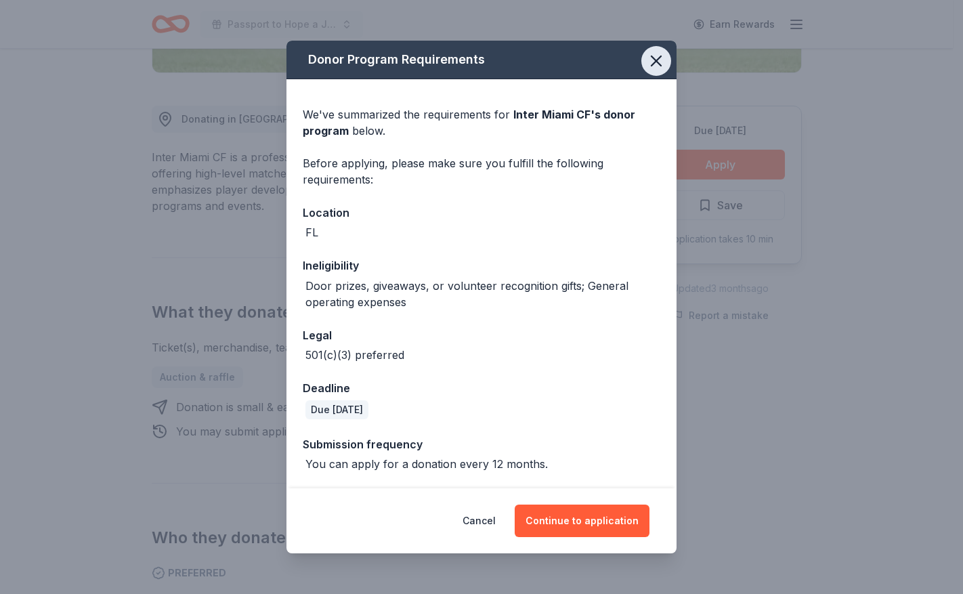
click at [655, 60] on icon "button" at bounding box center [656, 60] width 9 height 9
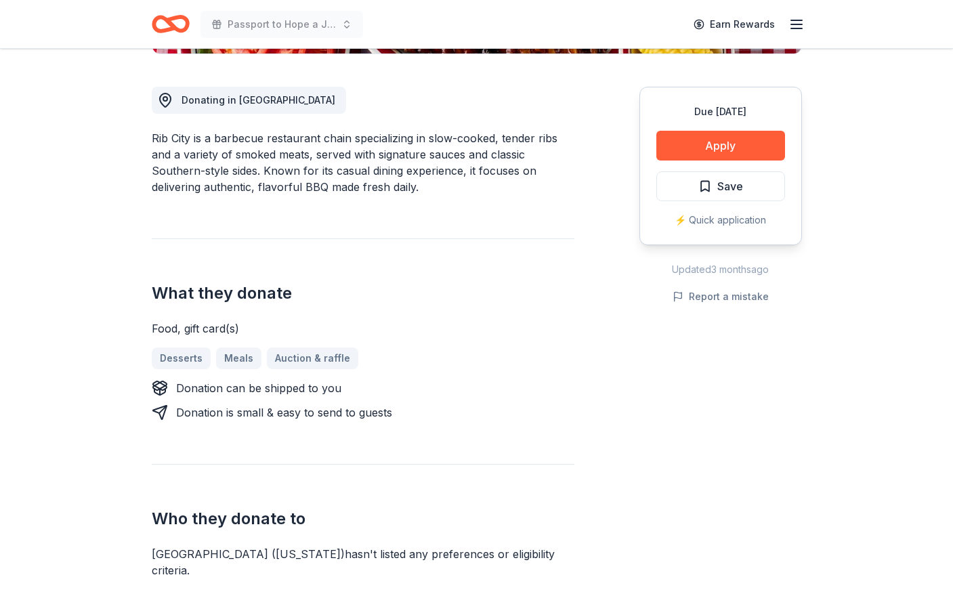
scroll to position [407, 0]
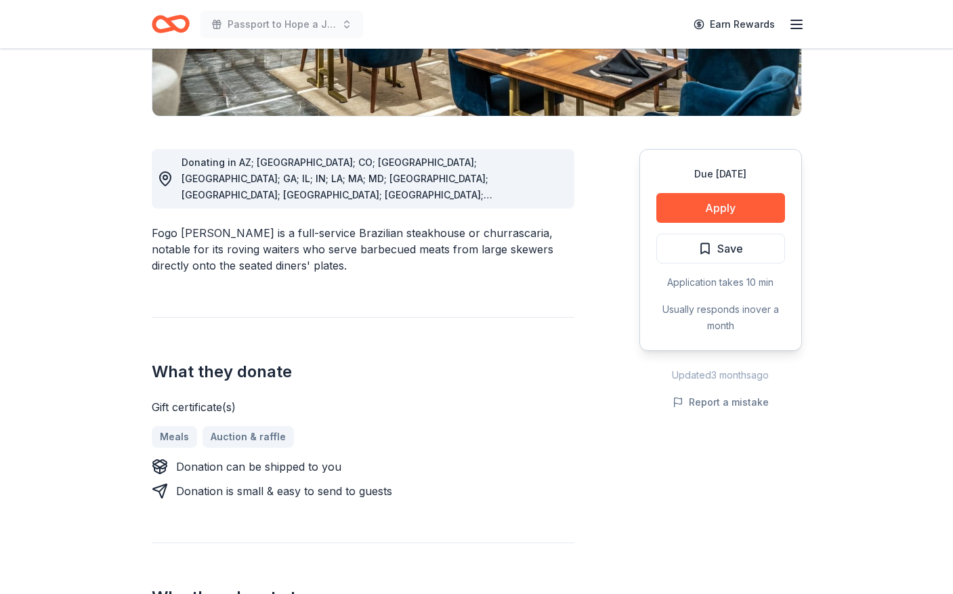
scroll to position [339, 0]
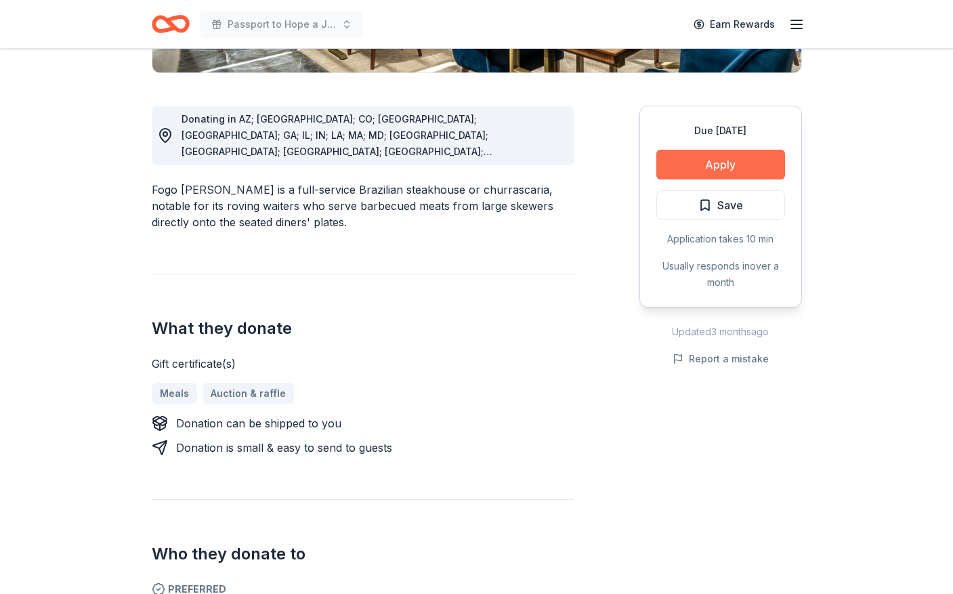
click at [716, 165] on button "Apply" at bounding box center [721, 165] width 129 height 30
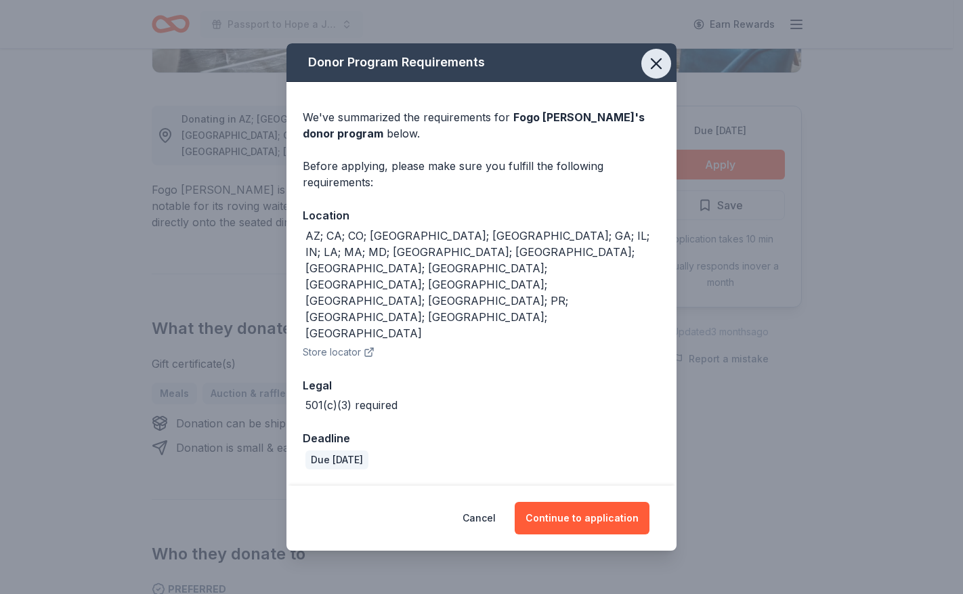
click at [661, 73] on icon "button" at bounding box center [656, 63] width 19 height 19
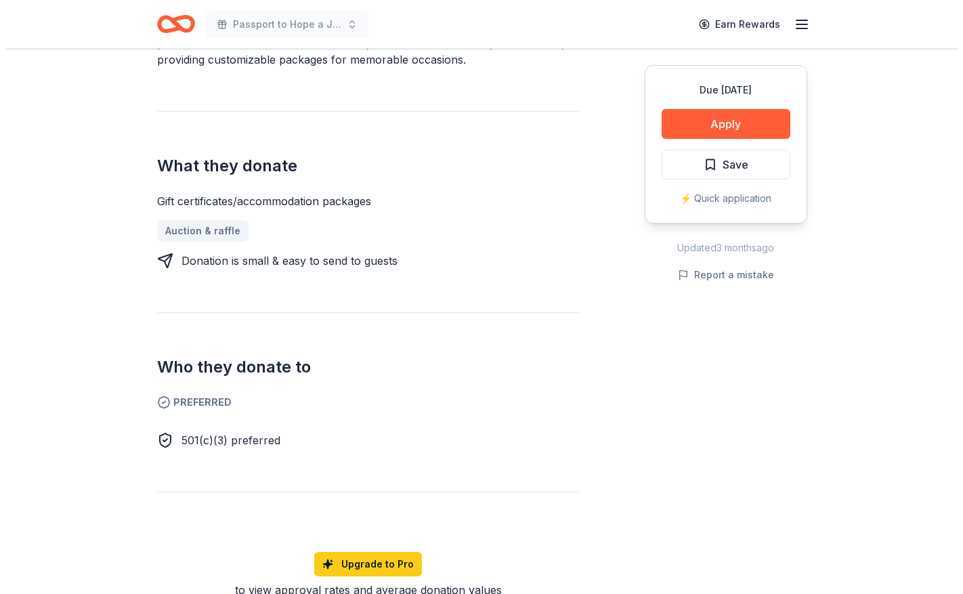
scroll to position [474, 0]
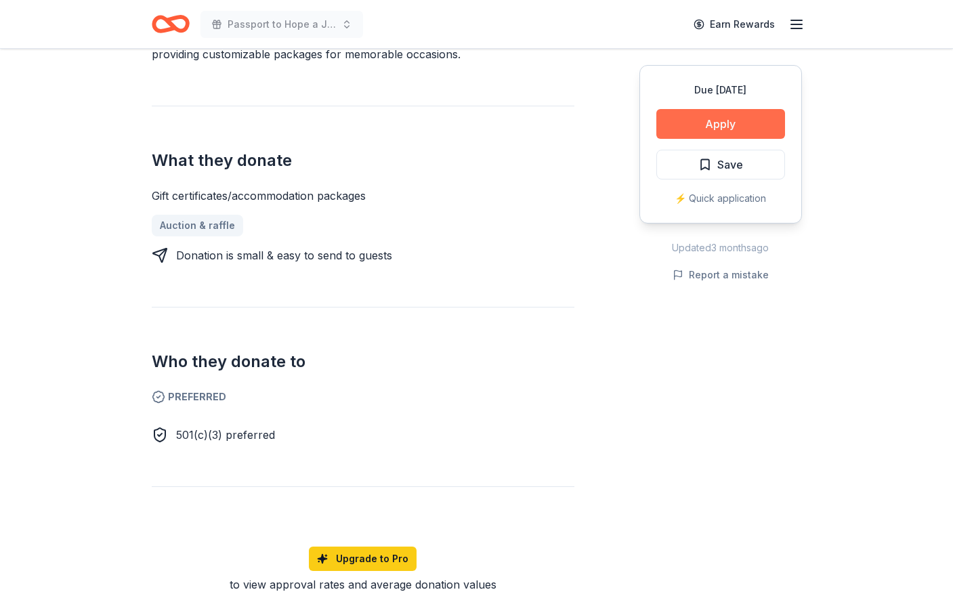
click at [722, 119] on button "Apply" at bounding box center [721, 124] width 129 height 30
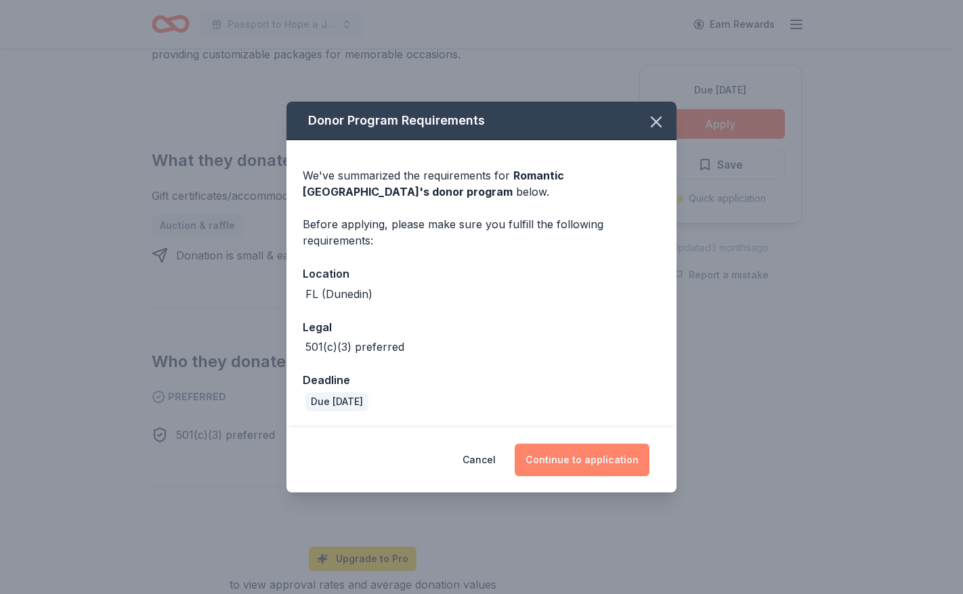
click at [575, 463] on button "Continue to application" at bounding box center [582, 460] width 135 height 33
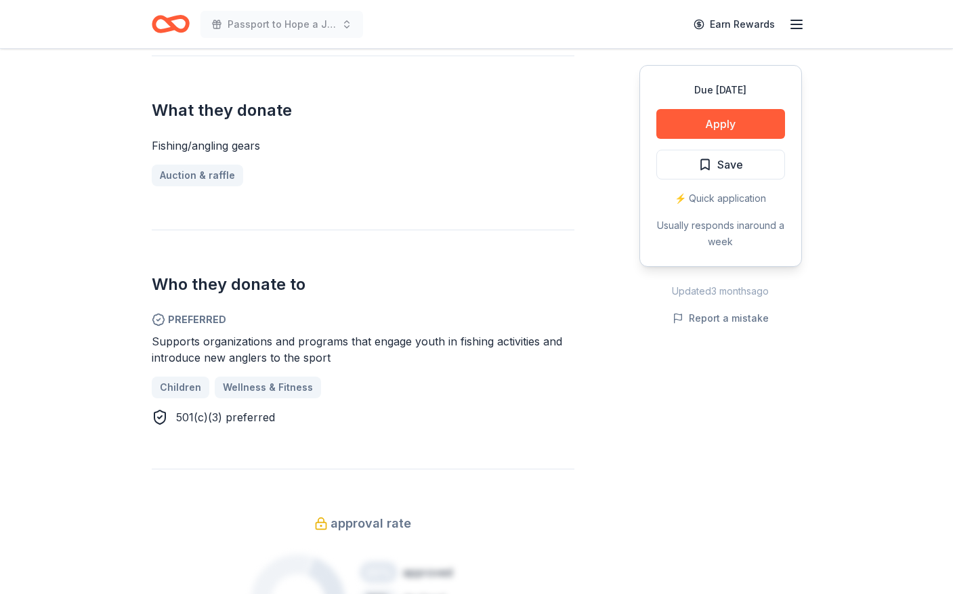
scroll to position [542, 0]
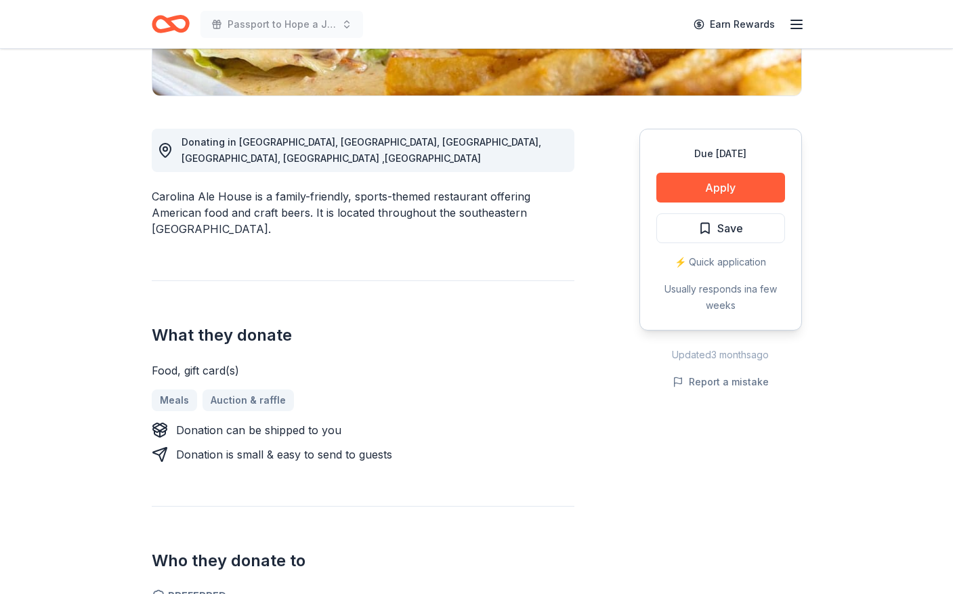
scroll to position [339, 0]
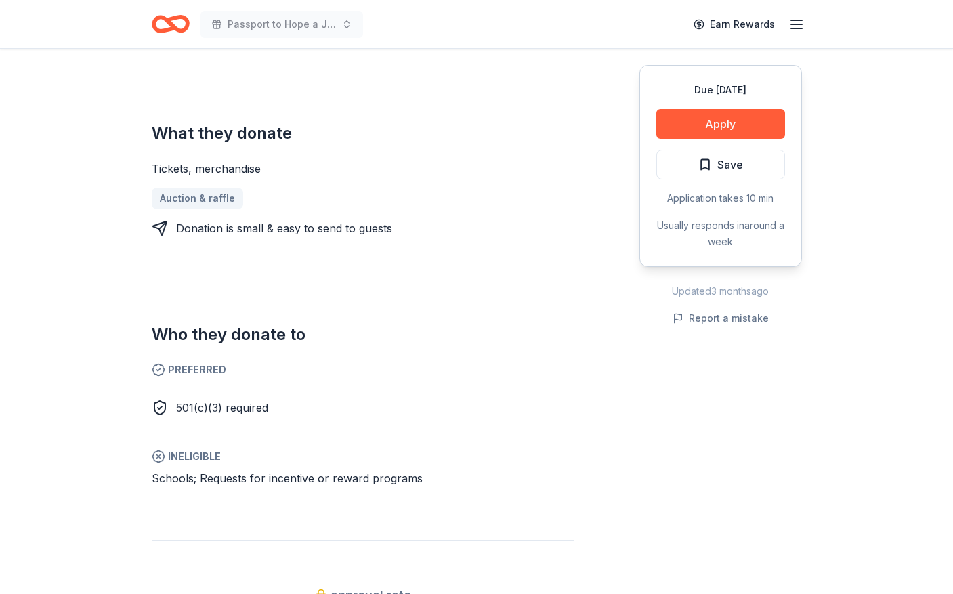
scroll to position [542, 0]
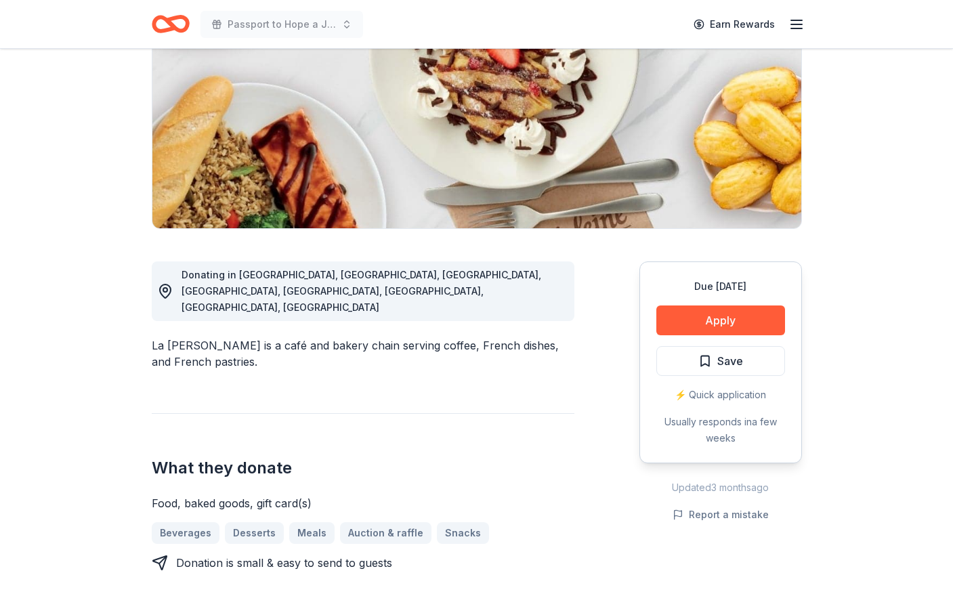
scroll to position [339, 0]
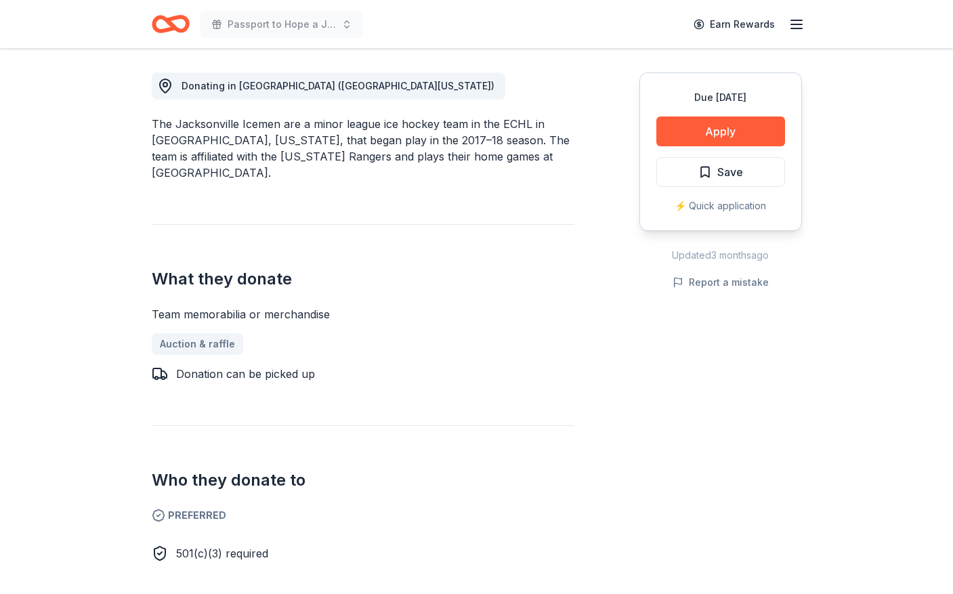
scroll to position [339, 0]
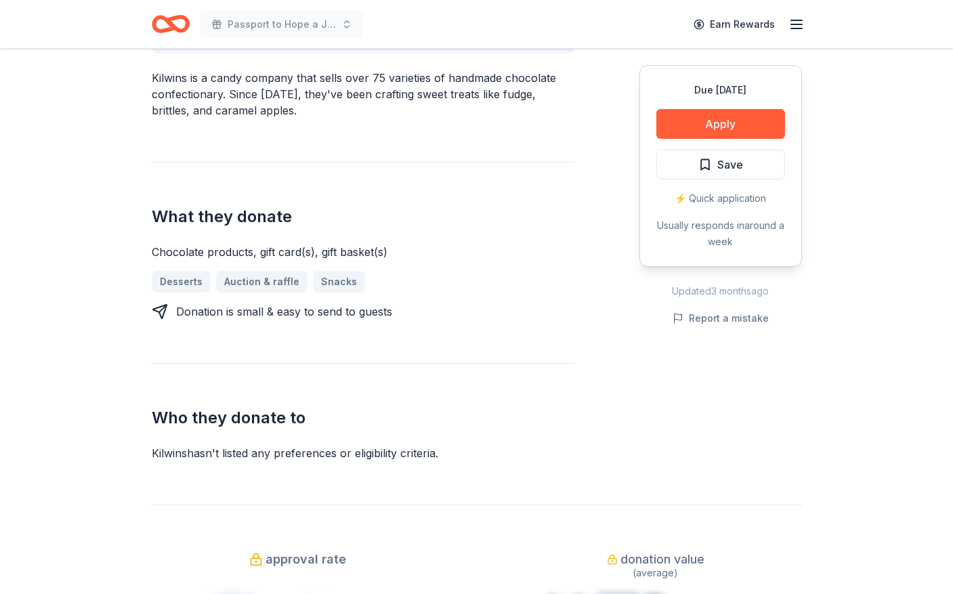
scroll to position [474, 0]
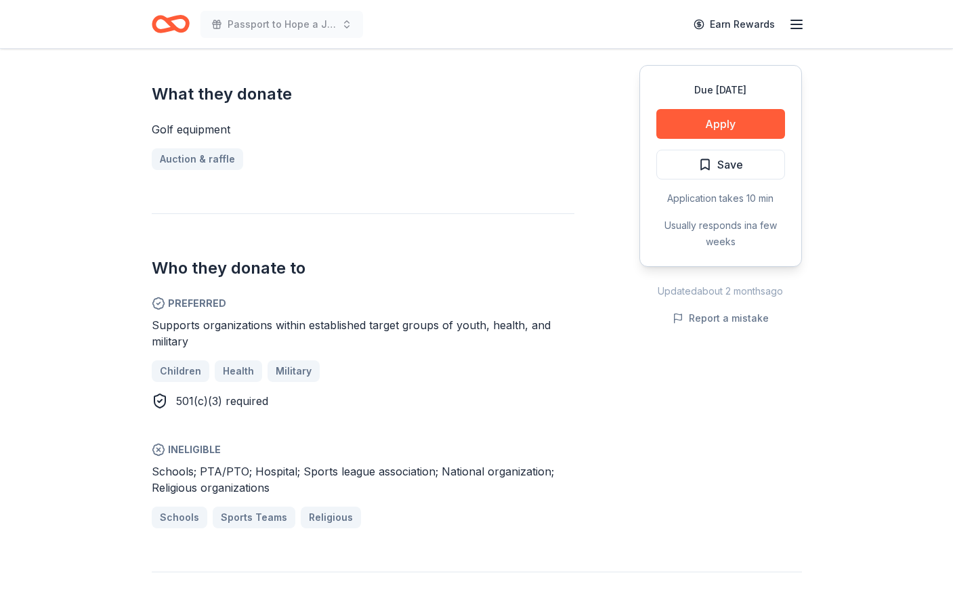
scroll to position [542, 0]
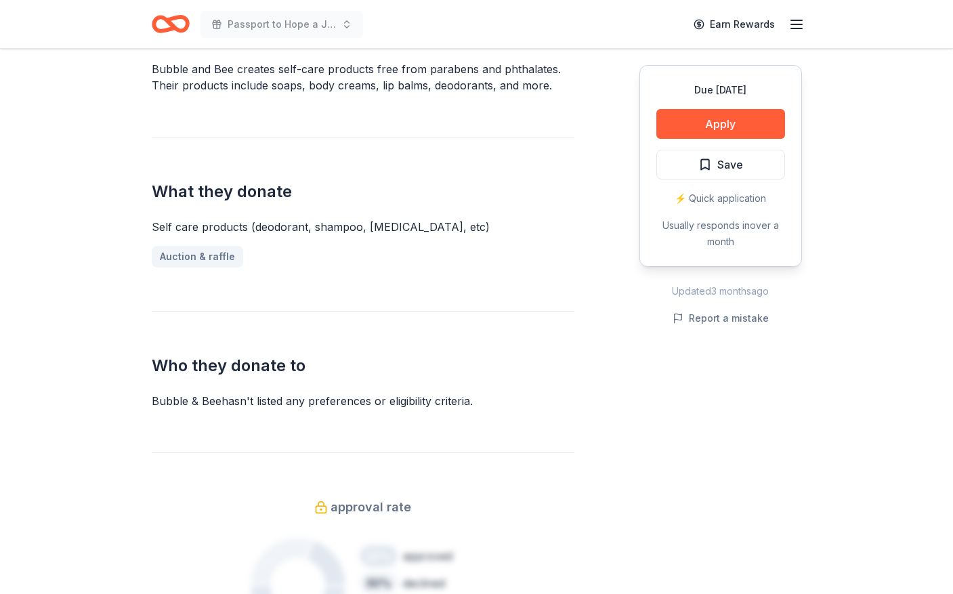
scroll to position [474, 0]
